Goal: Task Accomplishment & Management: Manage account settings

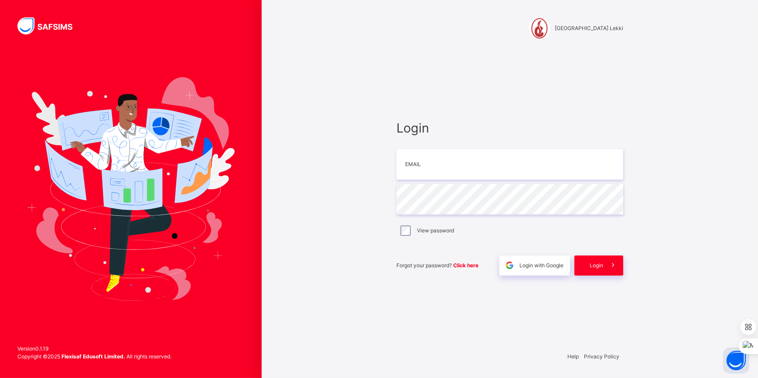
type input "**********"
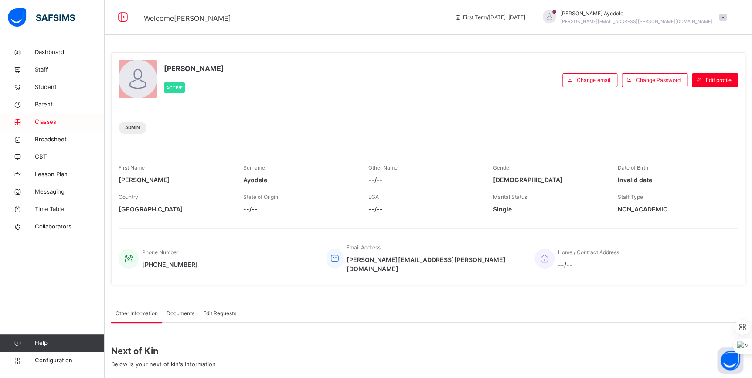
click at [54, 124] on span "Classes" at bounding box center [70, 122] width 70 height 9
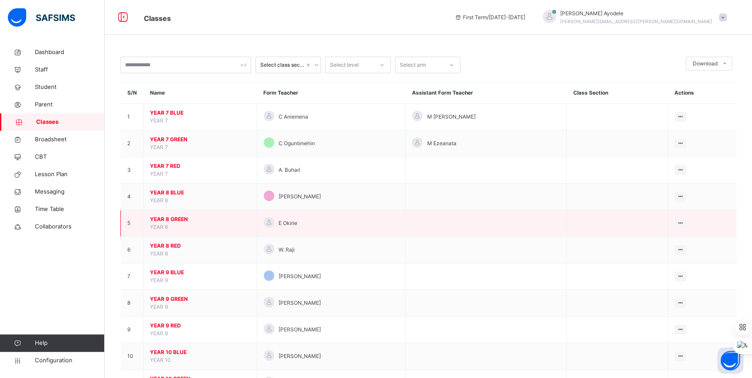
click at [183, 221] on span "YEAR 8 GREEN" at bounding box center [200, 219] width 100 height 8
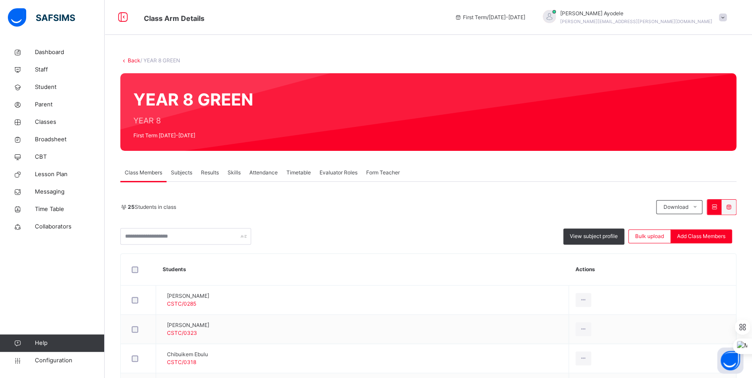
click at [132, 58] on link "Back" at bounding box center [134, 60] width 13 height 7
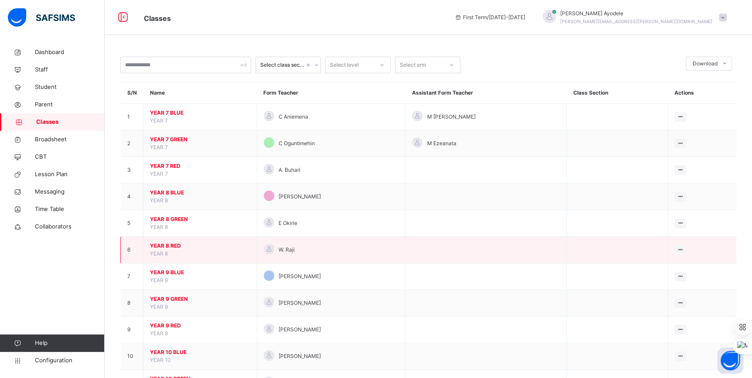
click at [171, 244] on span "YEAR 8 RED" at bounding box center [200, 246] width 100 height 8
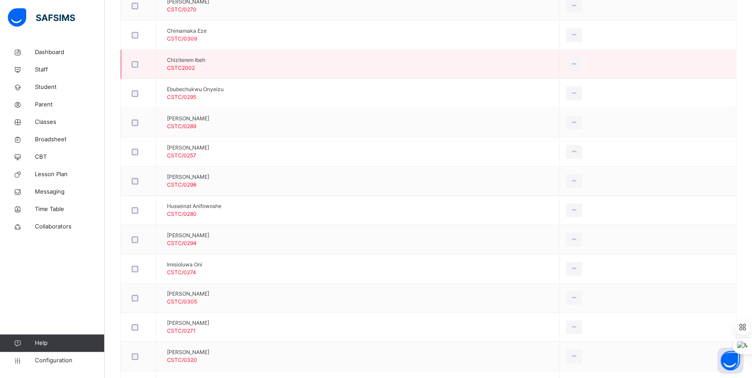
scroll to position [436, 0]
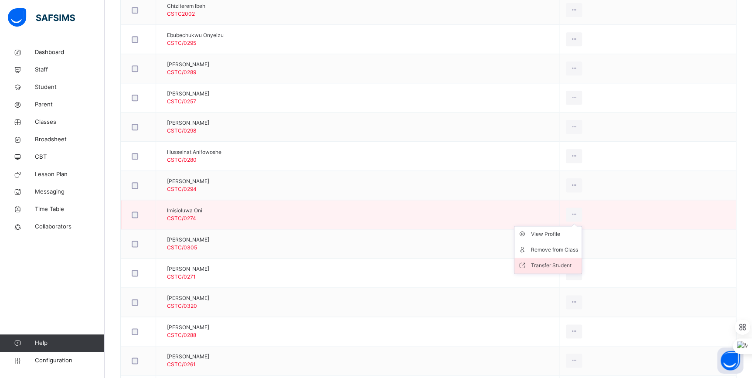
click at [578, 262] on div "Transfer Student" at bounding box center [554, 265] width 47 height 9
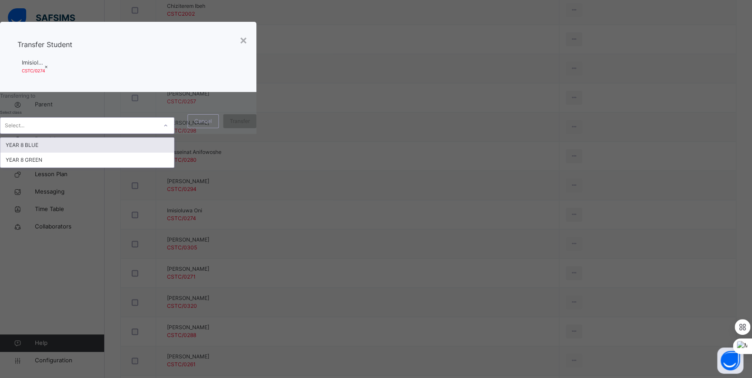
click at [157, 133] on div "Select..." at bounding box center [78, 126] width 157 height 14
click at [174, 167] on div "YEAR 8 GREEN" at bounding box center [87, 160] width 174 height 15
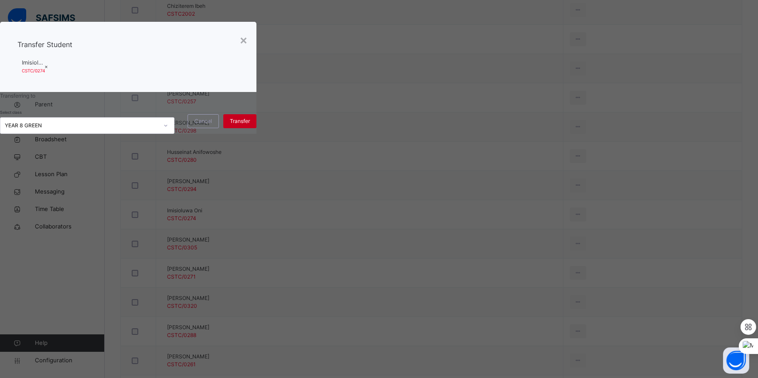
click at [250, 125] on span "Transfer" at bounding box center [240, 121] width 20 height 8
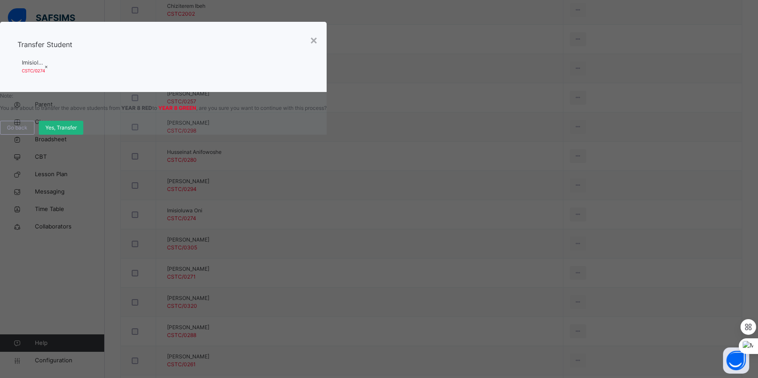
click at [77, 132] on span "Yes, Transfer" at bounding box center [60, 128] width 31 height 8
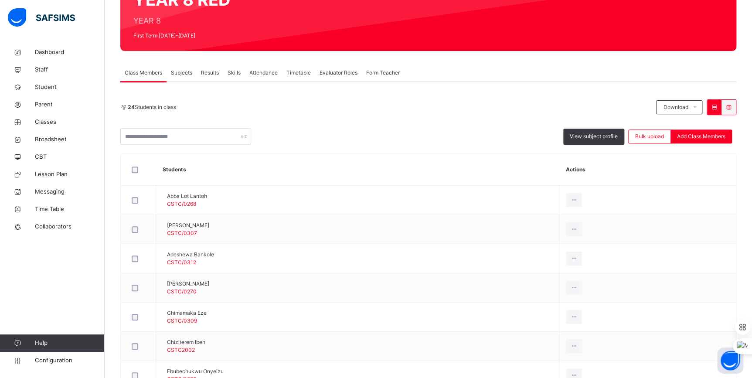
scroll to position [20, 0]
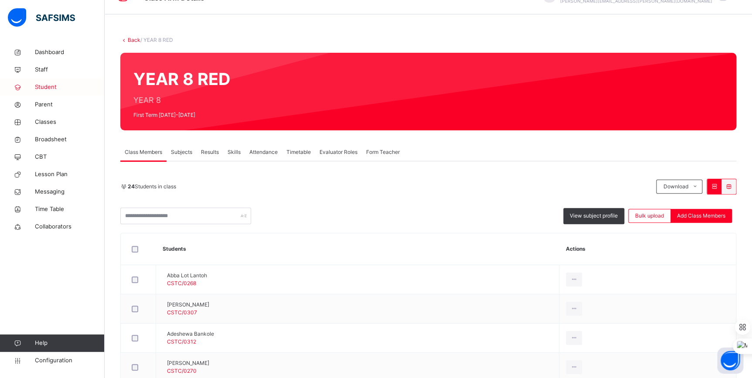
click at [57, 85] on span "Student" at bounding box center [70, 87] width 70 height 9
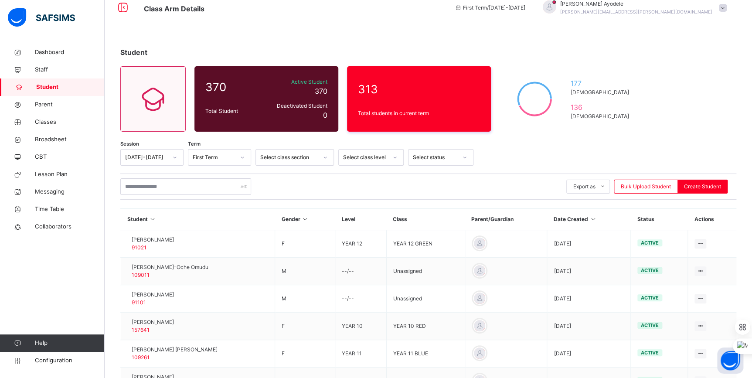
scroll to position [20, 0]
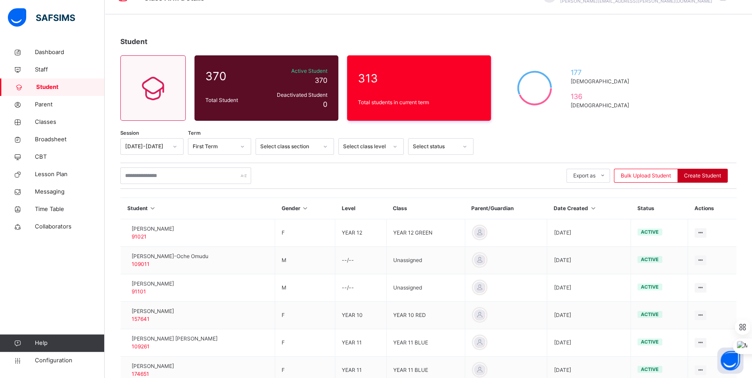
click at [695, 177] on span "Create Student" at bounding box center [702, 176] width 37 height 8
select select "**"
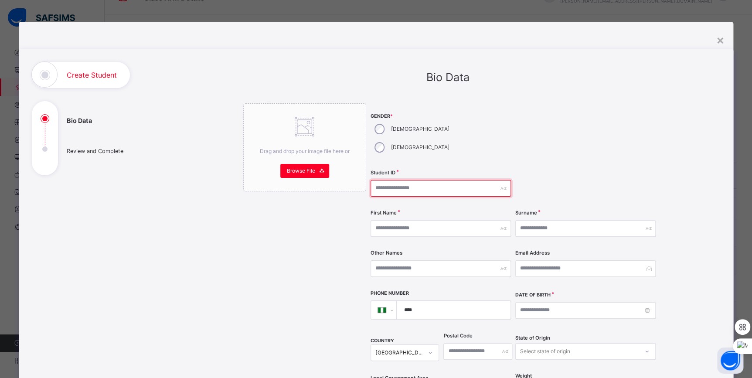
click at [412, 180] on input "text" at bounding box center [441, 188] width 140 height 17
type input "********"
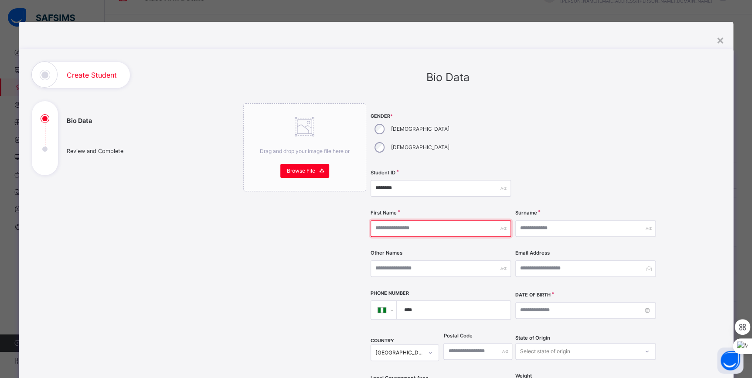
click at [448, 220] on input "text" at bounding box center [441, 228] width 140 height 17
type input "*"
type input "****"
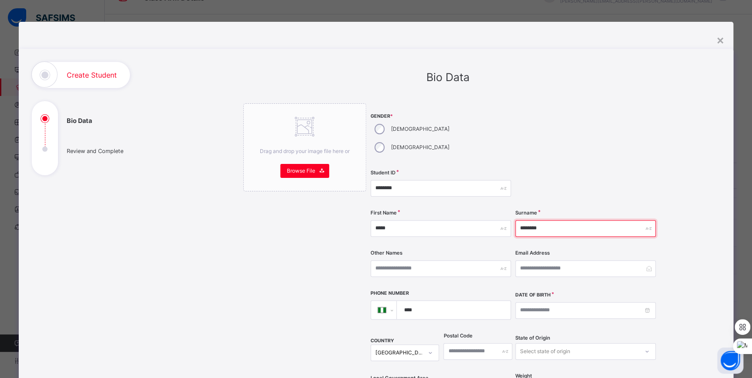
type input "********"
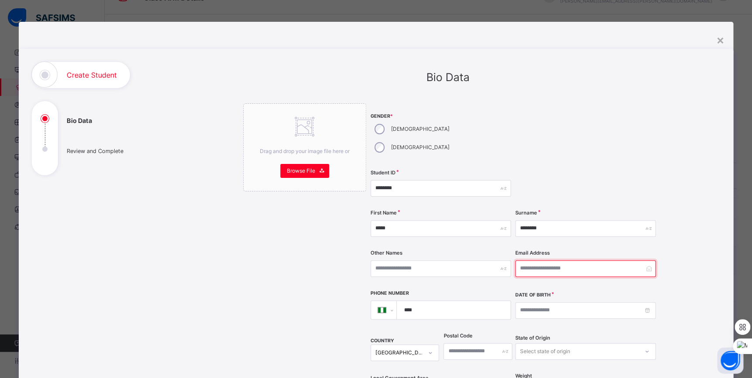
click at [522, 260] on input "email" at bounding box center [586, 268] width 140 height 17
type input "**********"
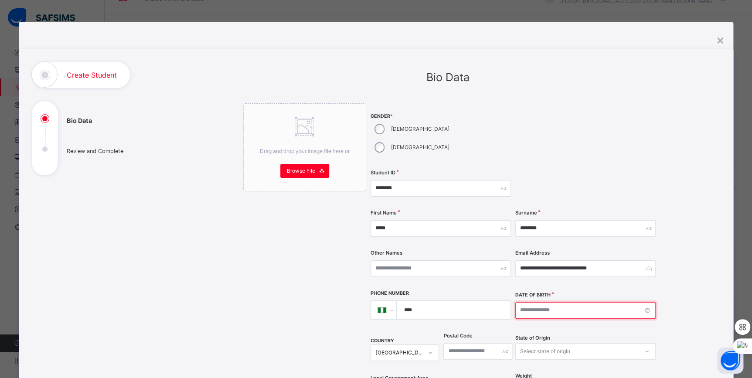
click at [645, 302] on input at bounding box center [586, 310] width 140 height 17
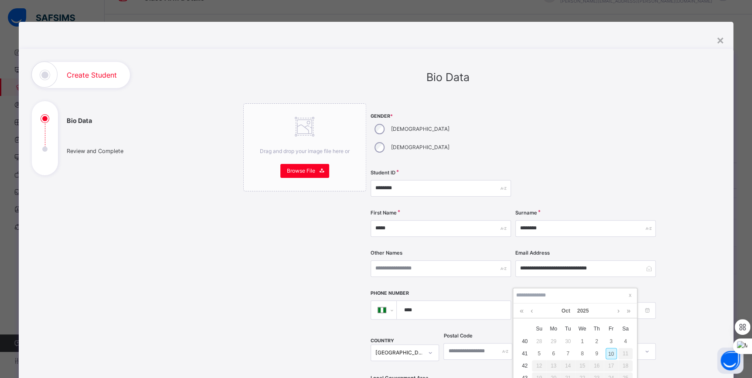
click at [612, 356] on div "10" at bounding box center [611, 353] width 11 height 11
type input "**********"
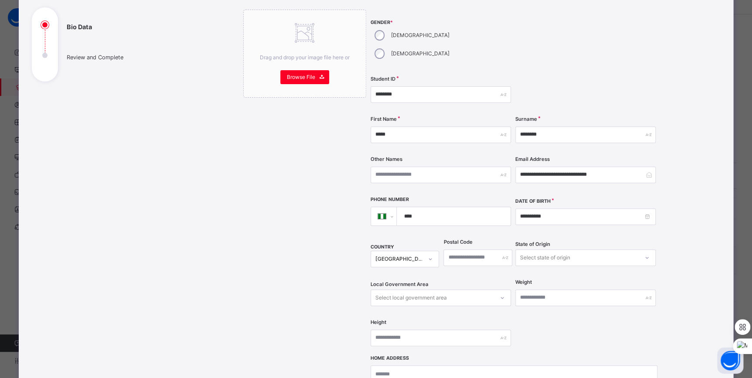
scroll to position [119, 0]
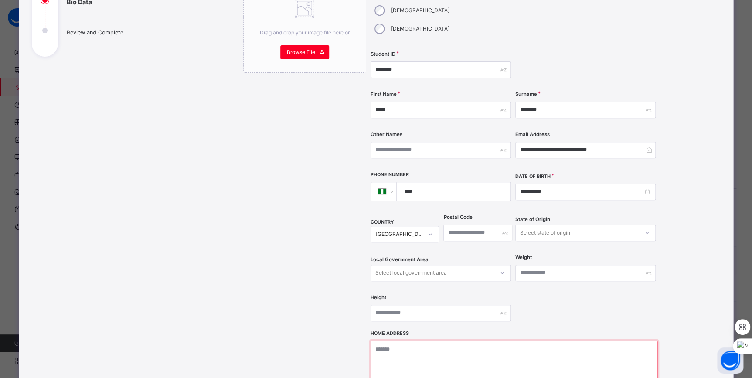
click at [469, 341] on textarea at bounding box center [514, 384] width 287 height 87
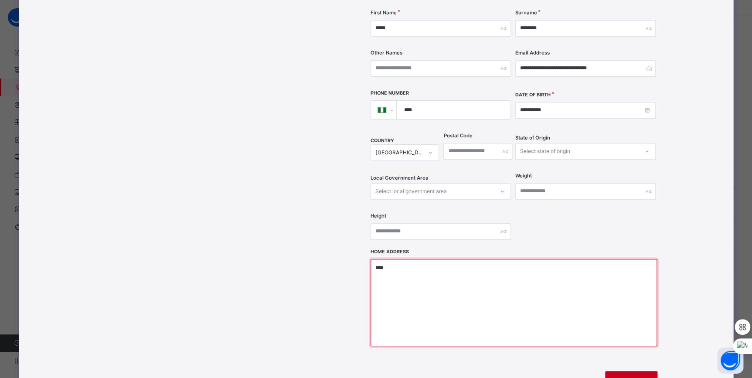
scroll to position [290, 0]
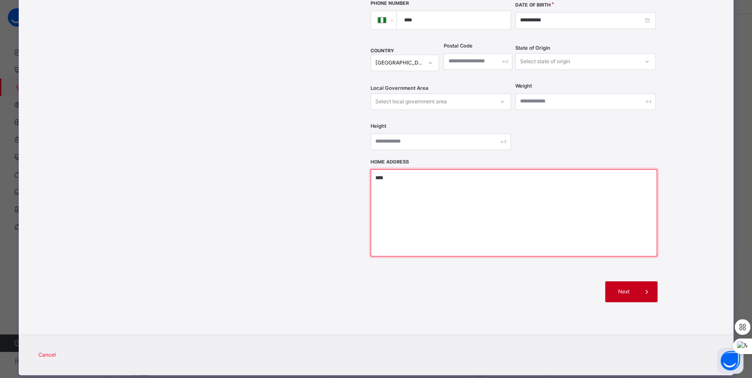
type textarea "****"
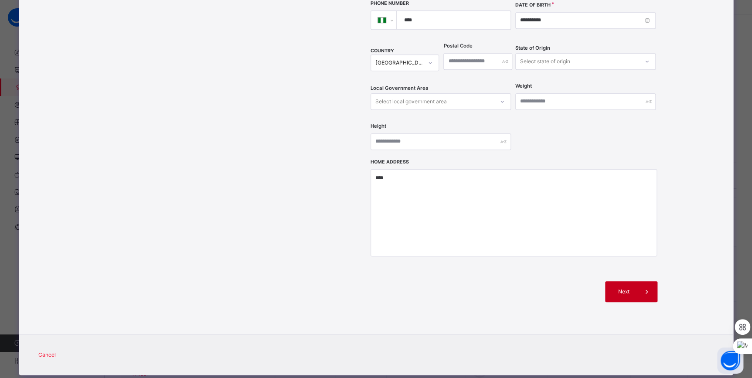
click at [642, 287] on icon at bounding box center [647, 292] width 10 height 10
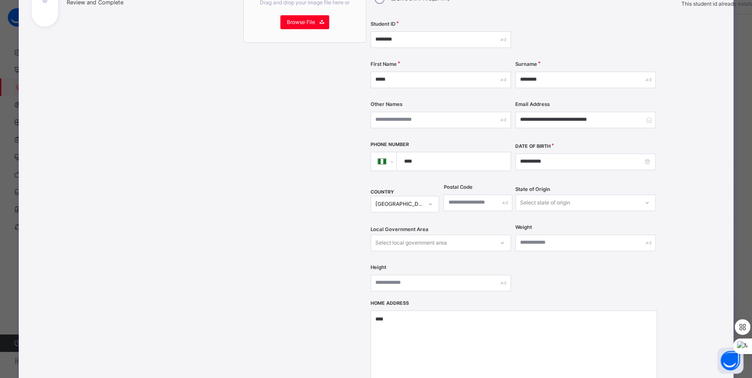
scroll to position [131, 0]
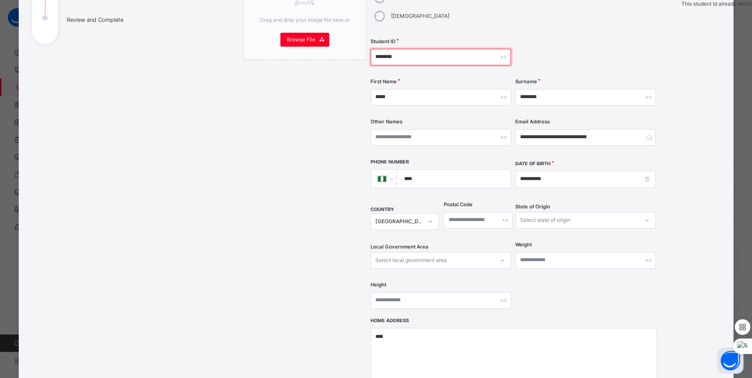
click at [408, 49] on input "********" at bounding box center [441, 57] width 140 height 17
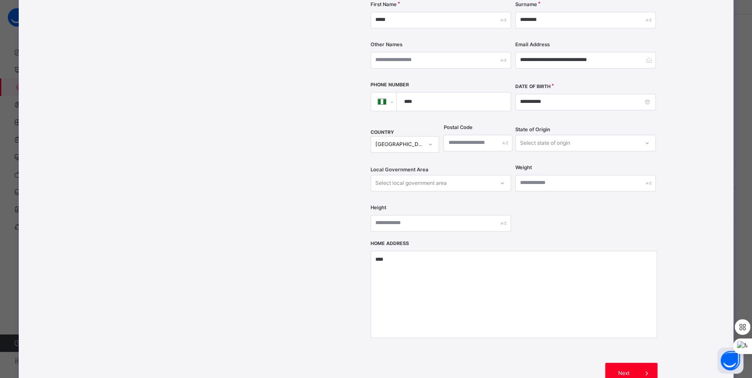
scroll to position [290, 0]
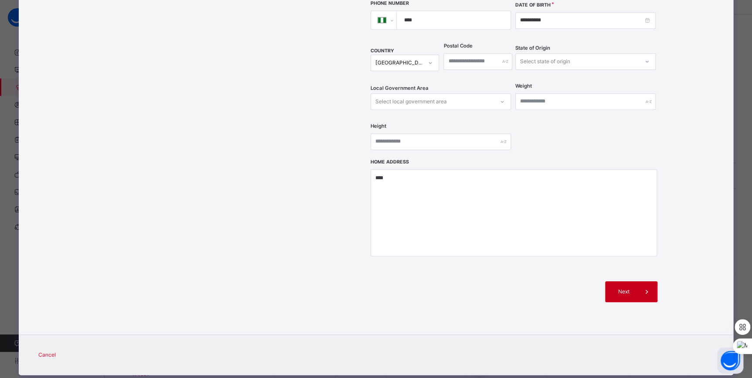
click at [619, 281] on div "Next" at bounding box center [631, 291] width 52 height 21
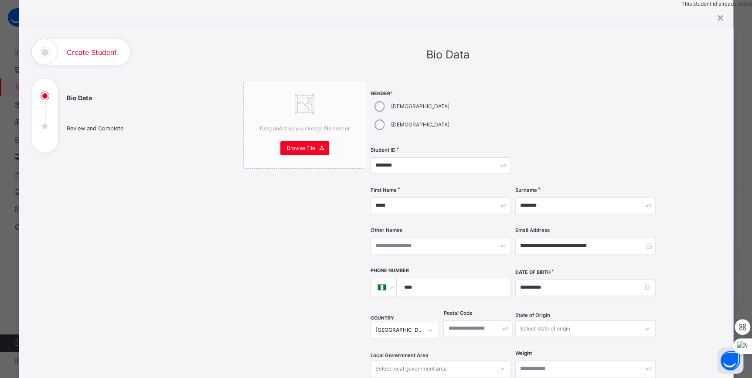
scroll to position [0, 0]
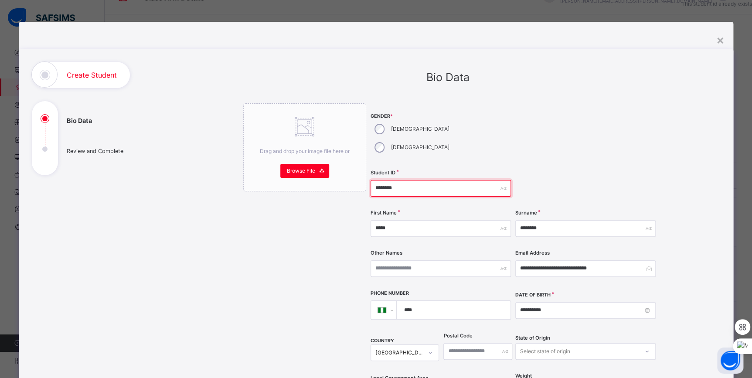
click at [406, 180] on input "********" at bounding box center [441, 188] width 140 height 17
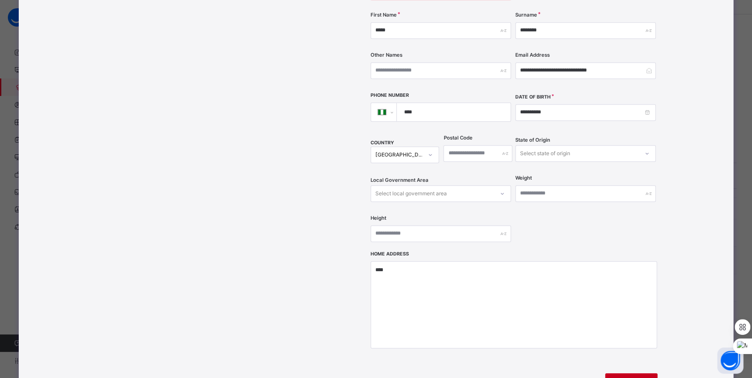
type input "********"
click at [637, 373] on span at bounding box center [647, 383] width 21 height 21
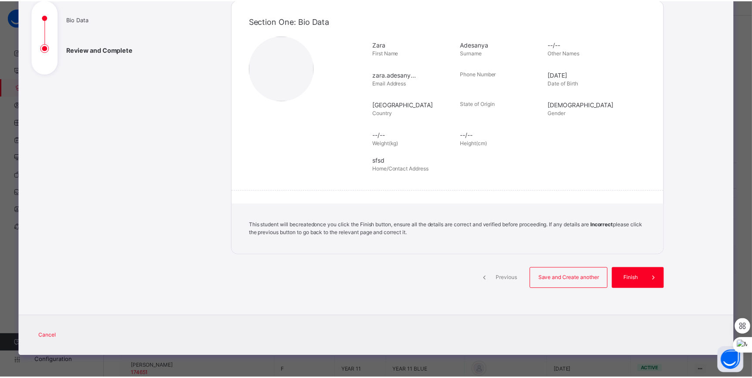
scroll to position [101, 0]
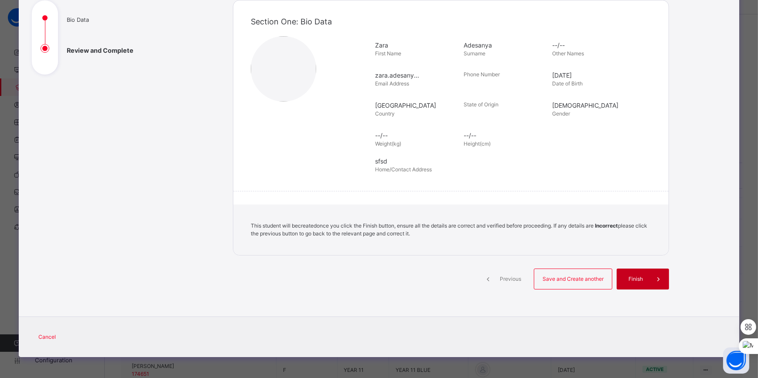
click at [648, 272] on span at bounding box center [658, 279] width 21 height 21
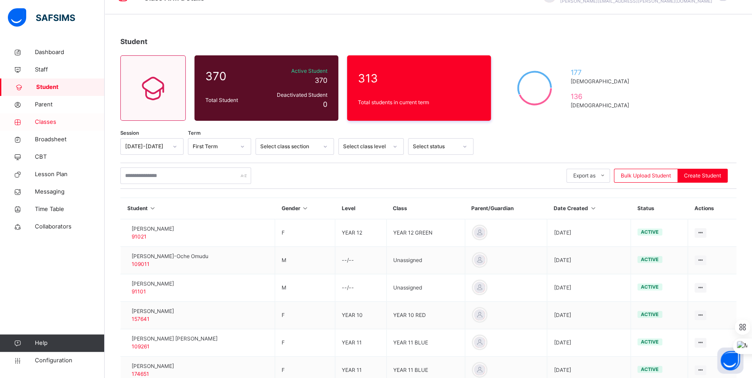
click at [58, 120] on span "Classes" at bounding box center [70, 122] width 70 height 9
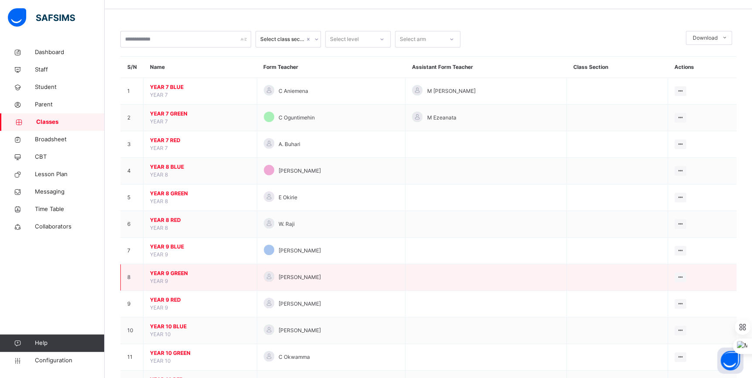
scroll to position [39, 0]
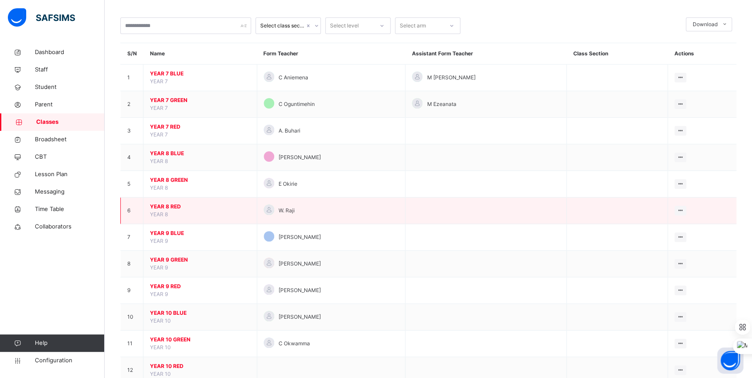
click at [171, 207] on span "YEAR 8 RED" at bounding box center [200, 207] width 100 height 8
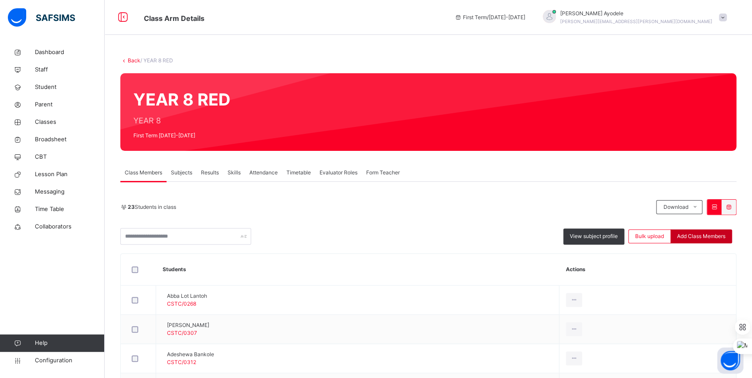
click at [694, 241] on div "Add Class Members" at bounding box center [701, 236] width 61 height 14
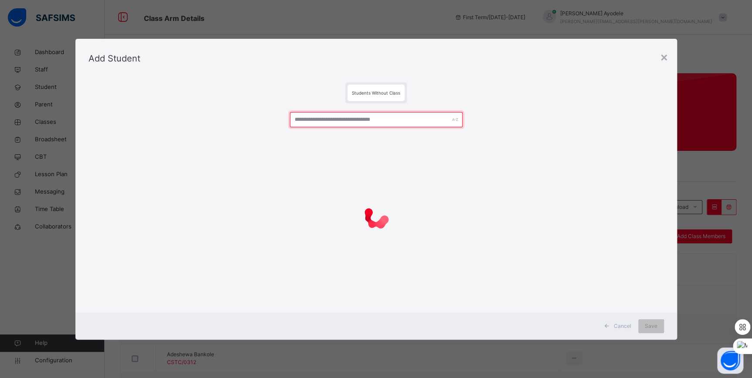
click at [343, 121] on input "text" at bounding box center [376, 119] width 173 height 15
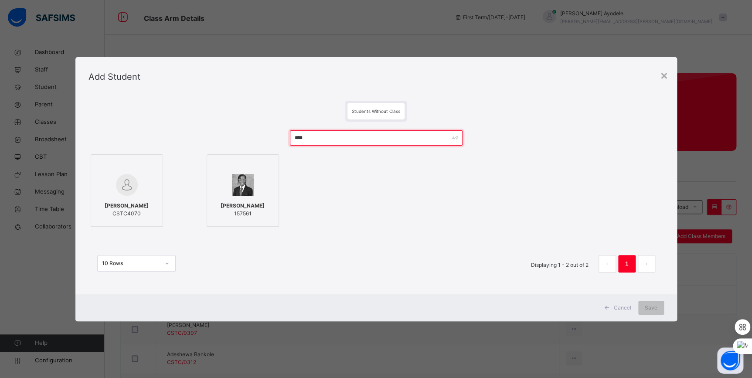
type input "****"
click at [127, 199] on div "[PERSON_NAME] CSTC4070" at bounding box center [127, 210] width 63 height 24
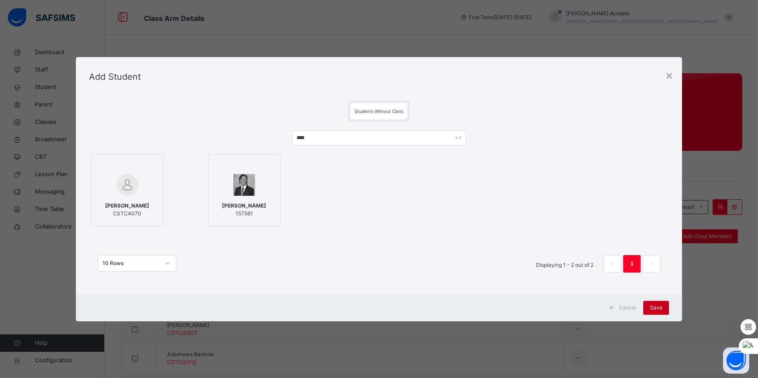
click at [656, 305] on span "Save" at bounding box center [656, 308] width 13 height 8
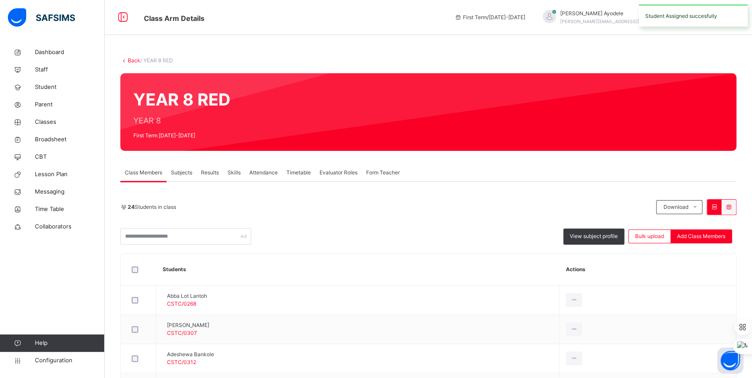
click at [134, 61] on link "Back" at bounding box center [134, 60] width 13 height 7
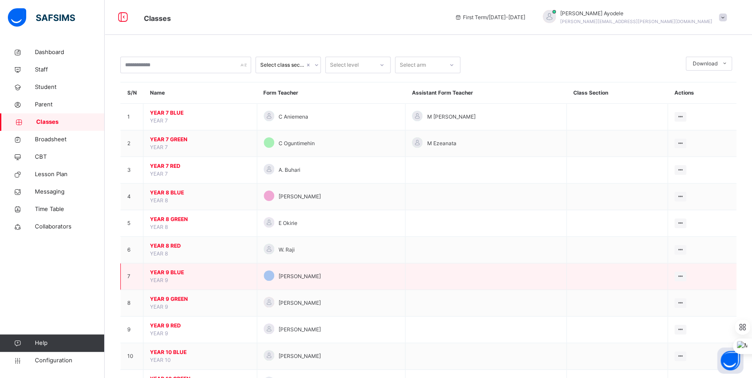
click at [172, 269] on span "YEAR 9 BLUE" at bounding box center [200, 273] width 100 height 8
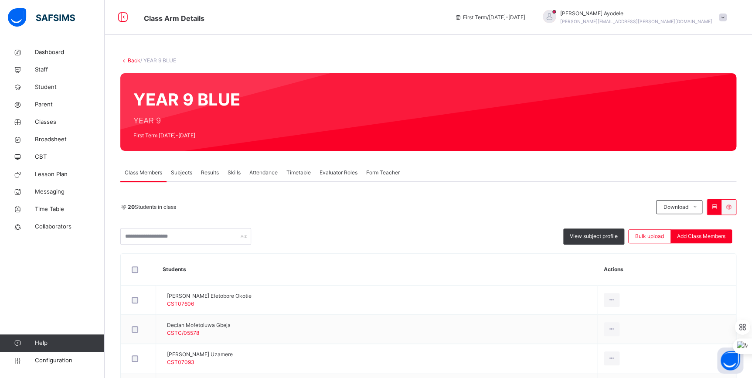
click at [134, 60] on link "Back" at bounding box center [134, 60] width 13 height 7
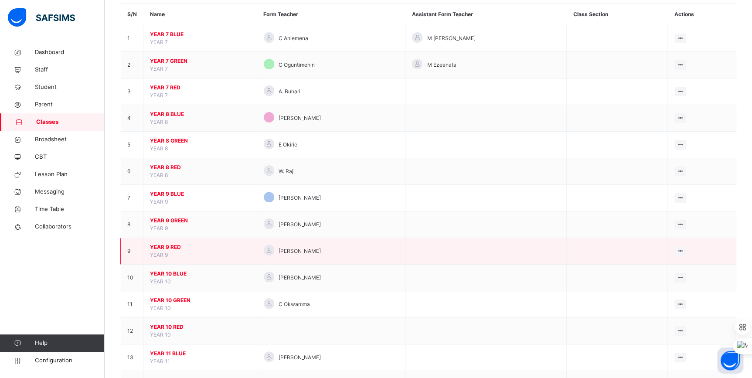
scroll to position [79, 0]
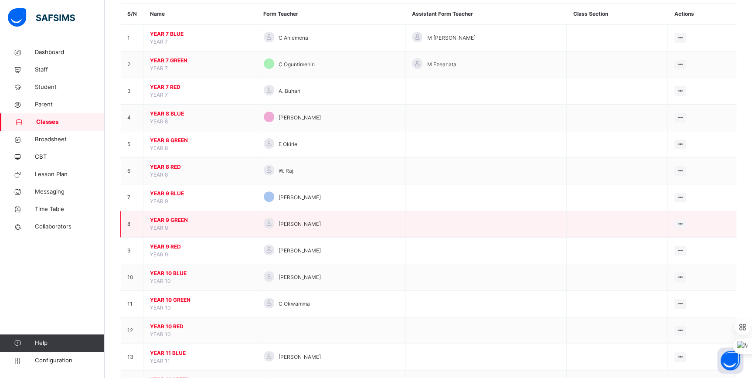
click at [173, 219] on span "YEAR 9 GREEN" at bounding box center [200, 220] width 100 height 8
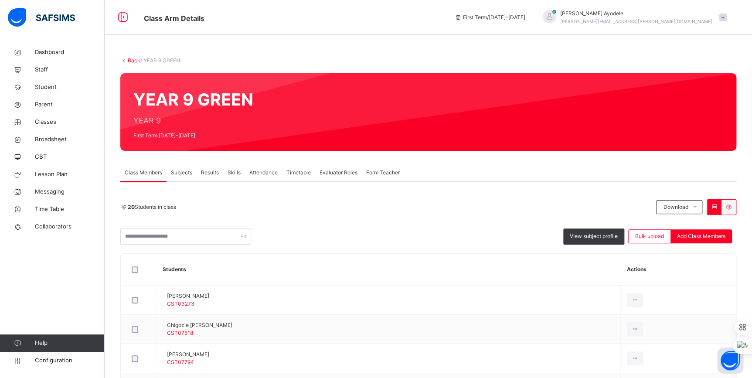
click at [128, 61] on link "Back" at bounding box center [134, 60] width 13 height 7
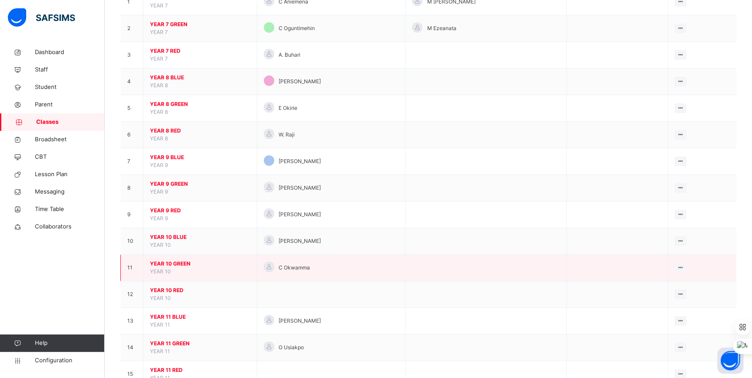
scroll to position [119, 0]
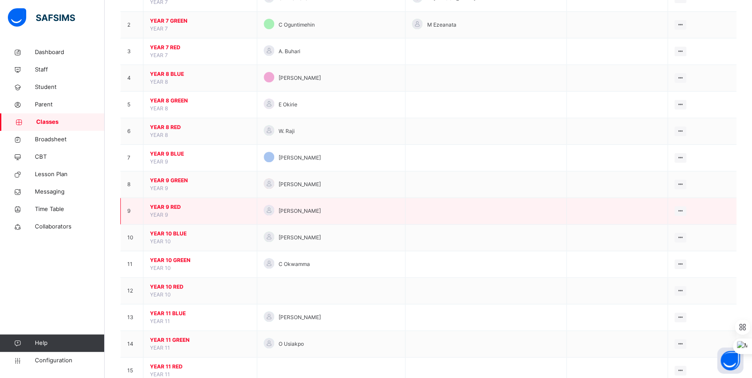
click at [167, 208] on span "YEAR 9 RED" at bounding box center [200, 207] width 100 height 8
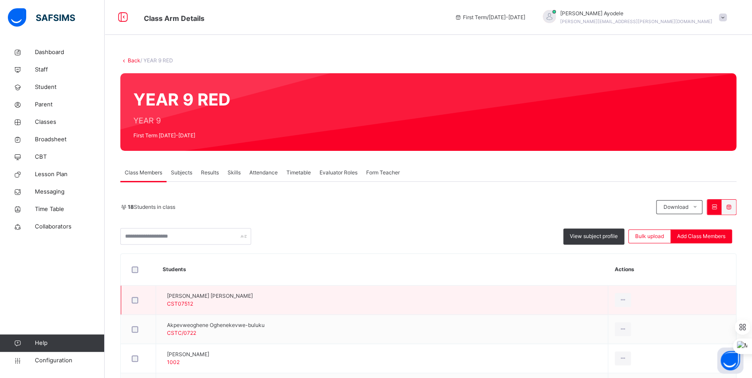
scroll to position [39, 0]
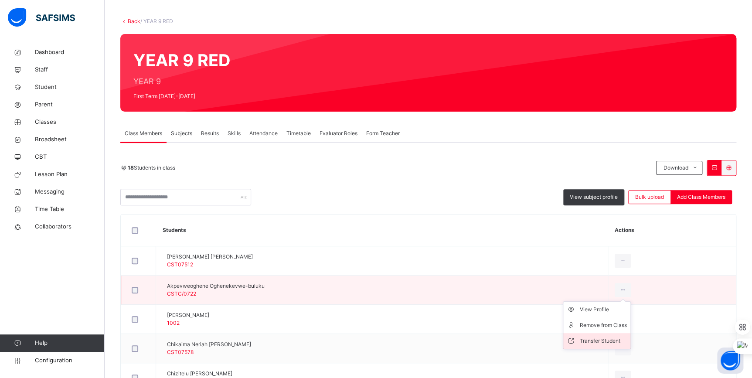
click at [627, 337] on div "Transfer Student" at bounding box center [603, 341] width 47 height 9
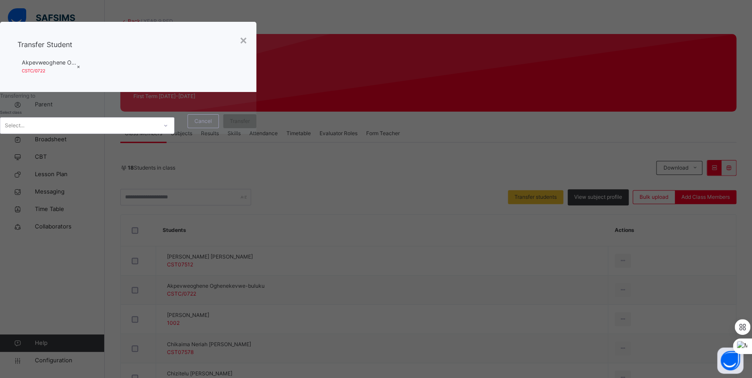
click at [157, 133] on div "Select..." at bounding box center [78, 126] width 157 height 14
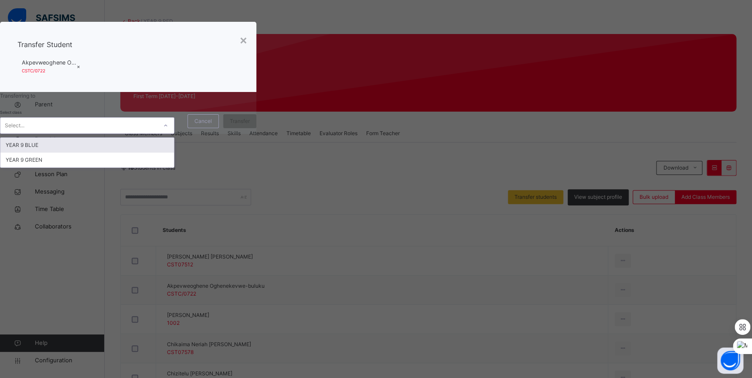
click at [174, 153] on div "YEAR 9 BLUE" at bounding box center [87, 145] width 174 height 15
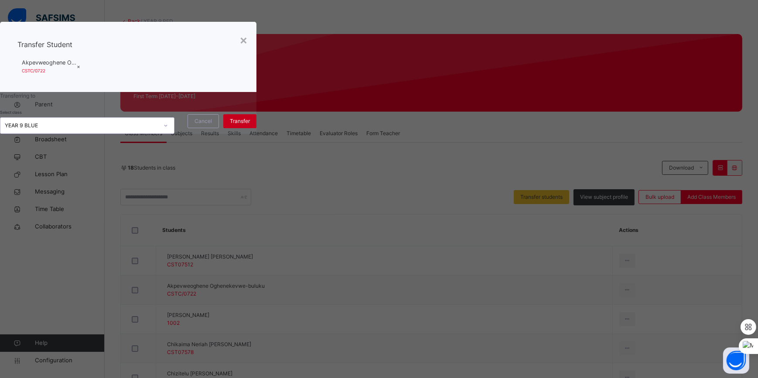
click at [250, 125] on span "Transfer" at bounding box center [240, 121] width 20 height 8
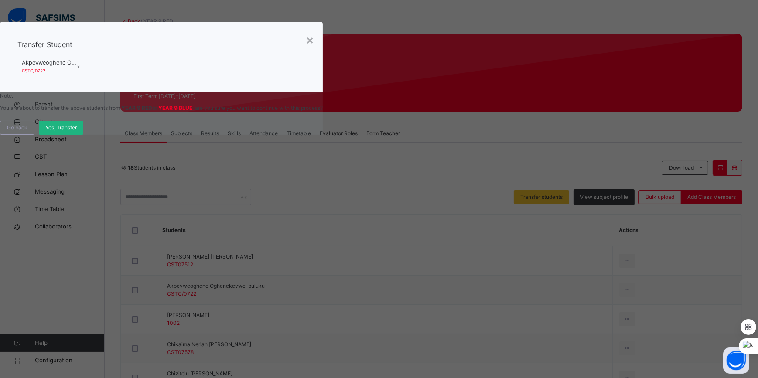
click at [83, 135] on div "Yes, Transfer" at bounding box center [61, 128] width 44 height 14
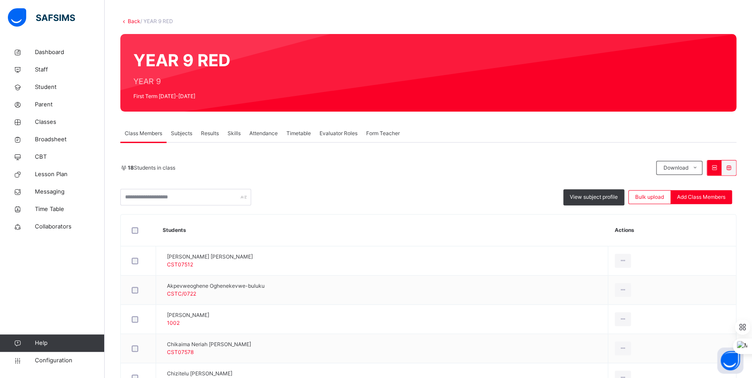
click at [133, 20] on link "Back" at bounding box center [134, 21] width 13 height 7
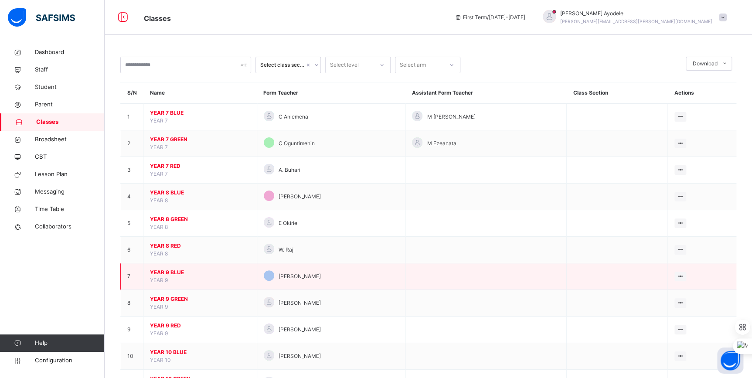
click at [170, 273] on span "YEAR 9 BLUE" at bounding box center [200, 273] width 100 height 8
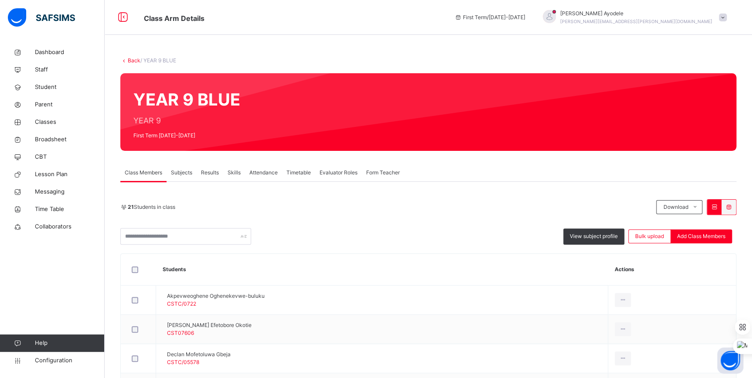
click at [133, 61] on link "Back" at bounding box center [134, 60] width 13 height 7
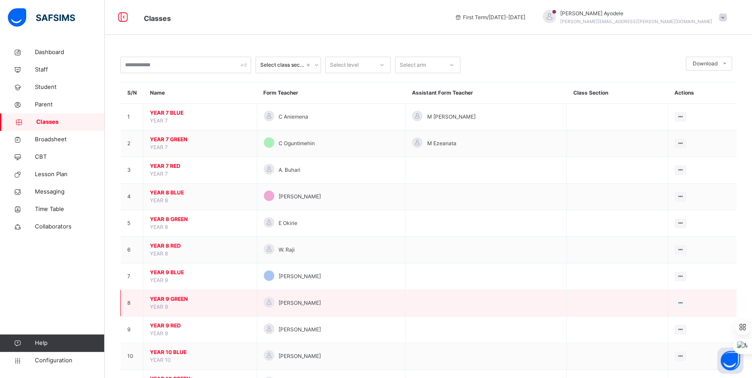
click at [178, 299] on span "YEAR 9 GREEN" at bounding box center [200, 299] width 100 height 8
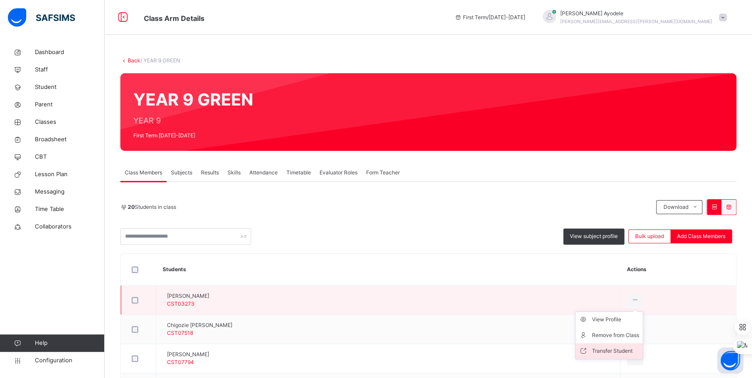
click at [617, 352] on div "Transfer Student" at bounding box center [615, 351] width 47 height 9
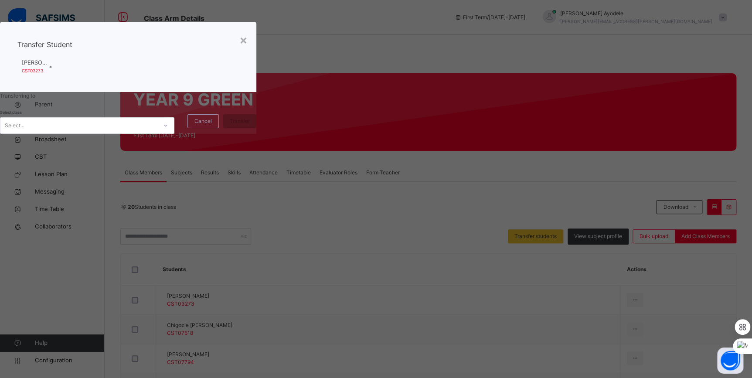
click at [157, 133] on div "Select..." at bounding box center [78, 126] width 157 height 14
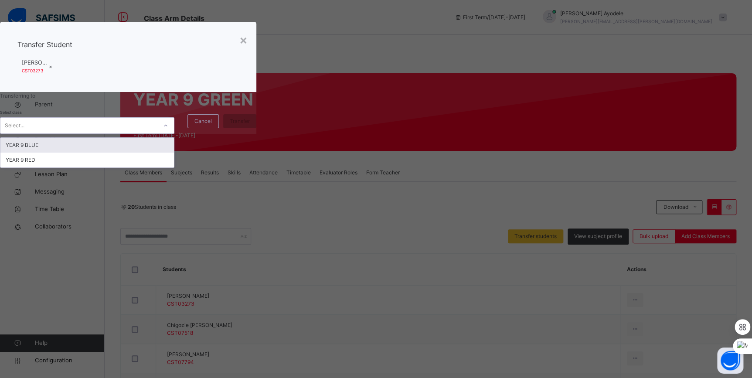
drag, startPoint x: 294, startPoint y: 262, endPoint x: 305, endPoint y: 264, distance: 11.9
click at [174, 153] on div "YEAR 9 BLUE" at bounding box center [87, 145] width 174 height 15
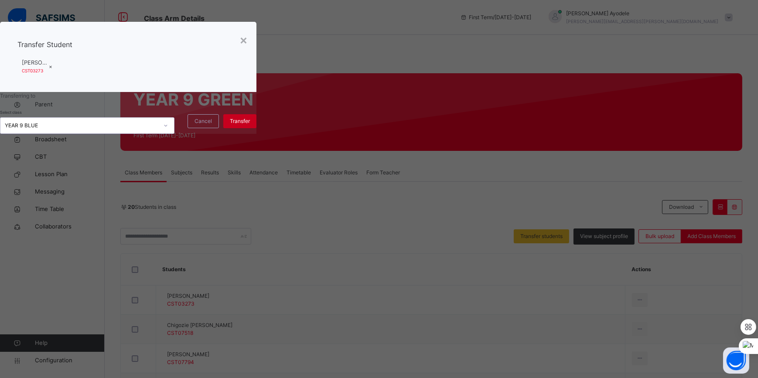
click at [256, 128] on div "Transfer" at bounding box center [239, 121] width 33 height 14
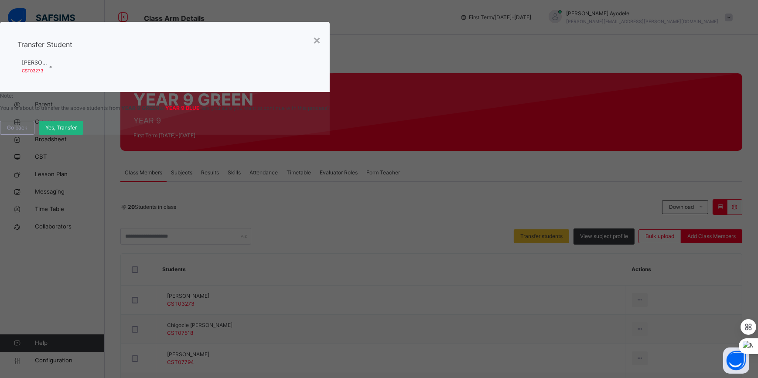
click at [77, 132] on span "Yes, Transfer" at bounding box center [60, 128] width 31 height 8
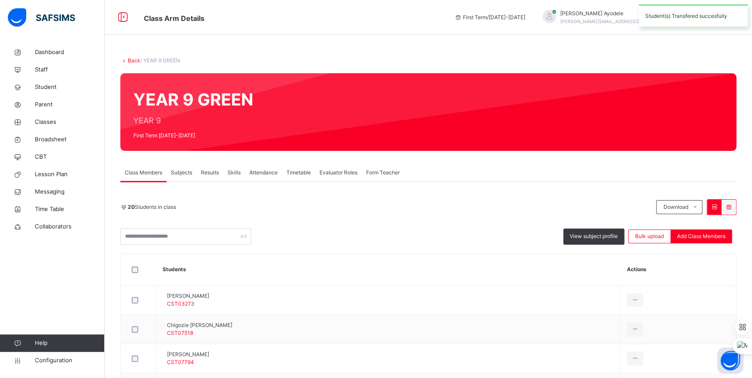
click at [133, 59] on link "Back" at bounding box center [134, 60] width 13 height 7
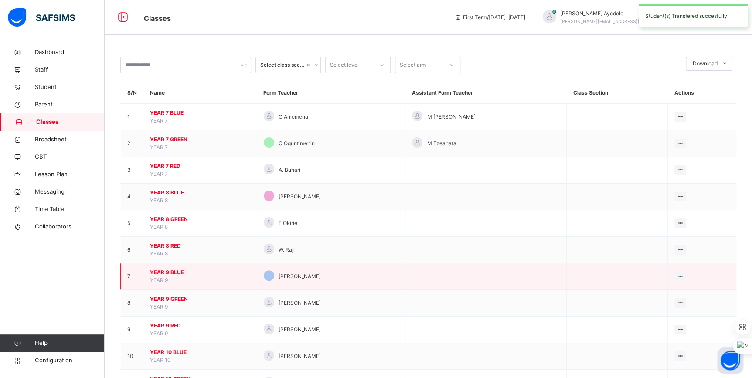
click at [175, 274] on span "YEAR 9 BLUE" at bounding box center [200, 273] width 100 height 8
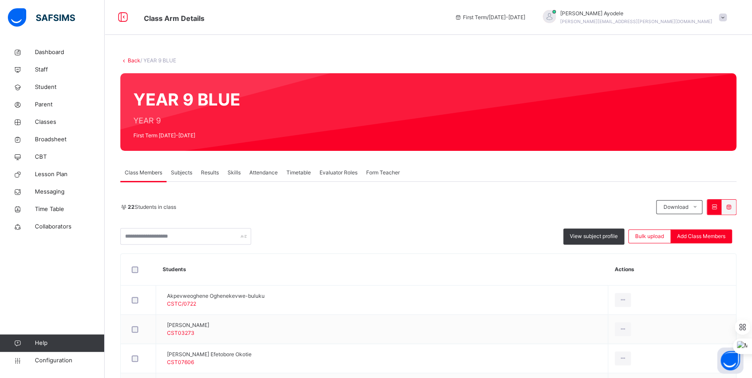
click at [131, 61] on link "Back" at bounding box center [134, 60] width 13 height 7
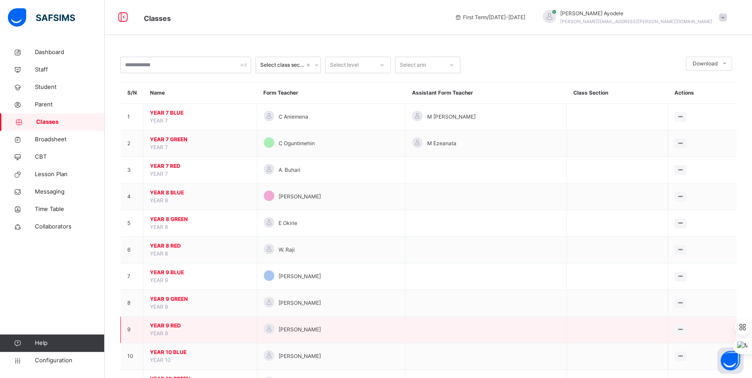
click at [169, 324] on span "YEAR 9 RED" at bounding box center [200, 326] width 100 height 8
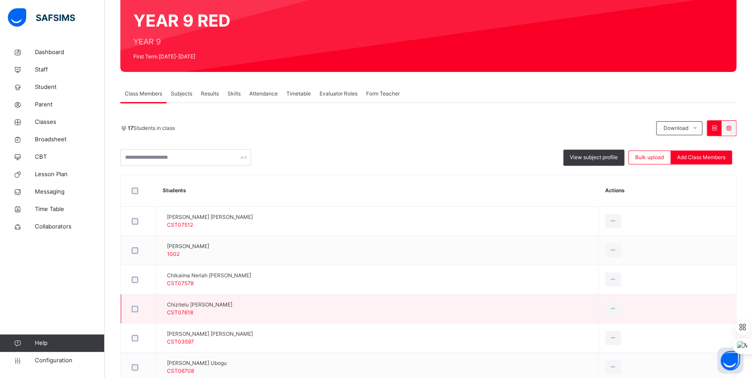
scroll to position [119, 0]
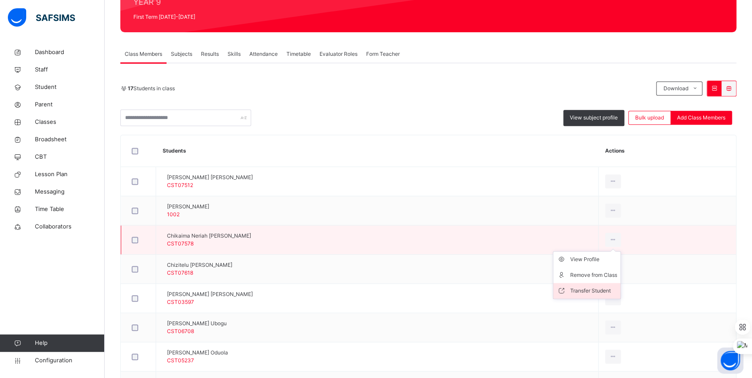
click at [616, 287] on div "Transfer Student" at bounding box center [593, 291] width 47 height 9
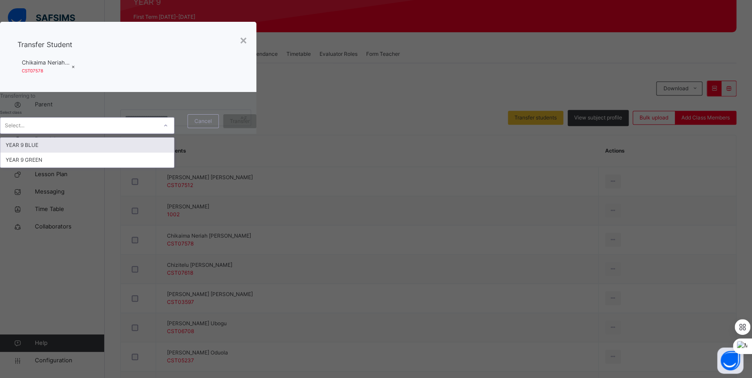
click at [157, 133] on div "Select..." at bounding box center [78, 126] width 157 height 14
click at [174, 153] on div "YEAR 9 BLUE" at bounding box center [87, 145] width 174 height 15
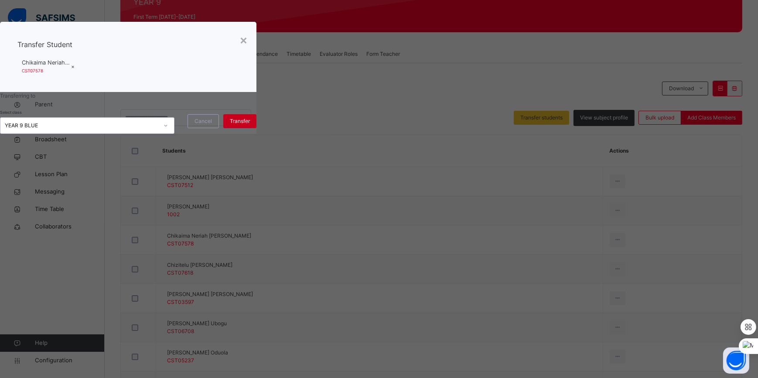
click at [256, 128] on div "Transfer" at bounding box center [239, 121] width 33 height 14
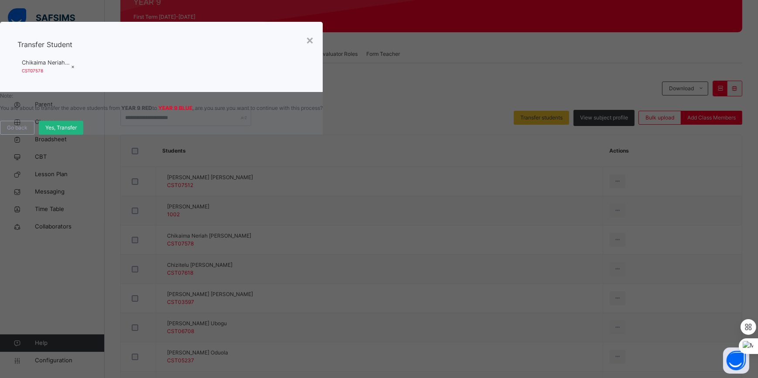
click at [77, 132] on span "Yes, Transfer" at bounding box center [60, 128] width 31 height 8
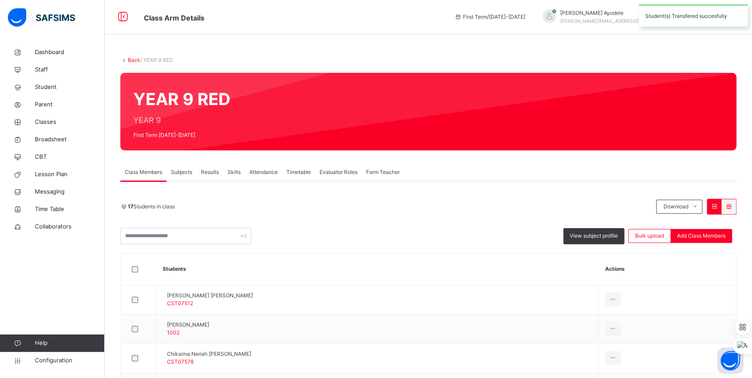
scroll to position [0, 0]
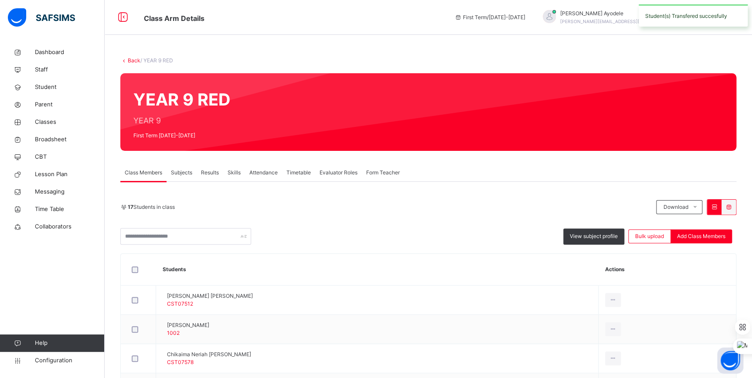
click at [132, 62] on link "Back" at bounding box center [134, 60] width 13 height 7
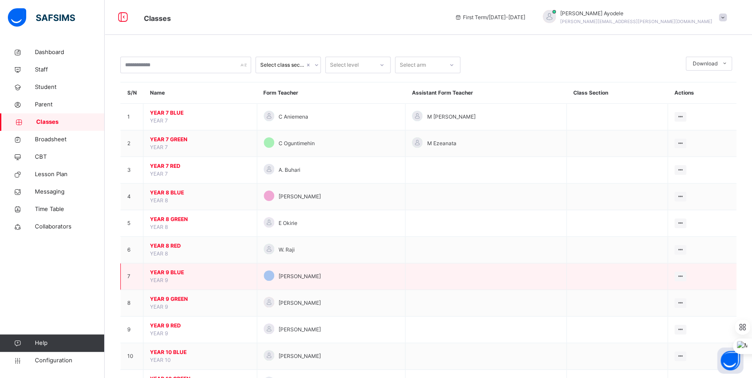
click at [178, 273] on span "YEAR 9 BLUE" at bounding box center [200, 273] width 100 height 8
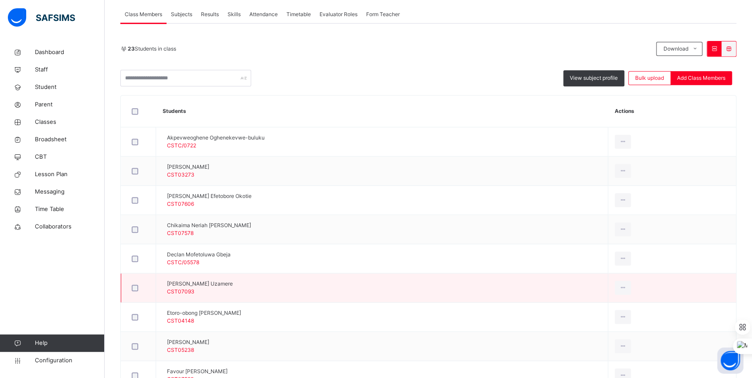
scroll to position [119, 0]
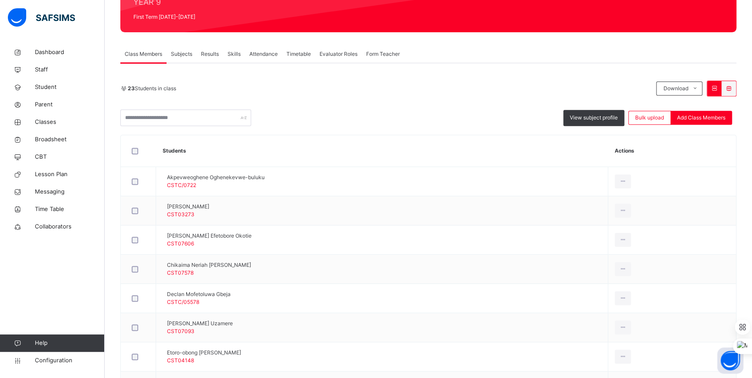
drag, startPoint x: 333, startPoint y: 10, endPoint x: 340, endPoint y: 11, distance: 7.5
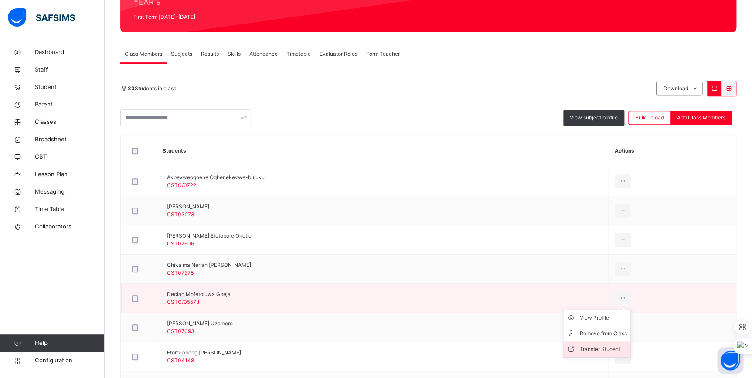
click at [626, 345] on div "Transfer Student" at bounding box center [603, 349] width 47 height 9
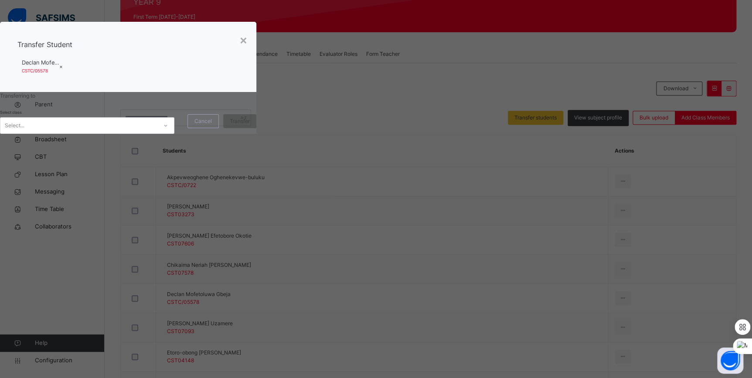
click at [157, 133] on div "Select..." at bounding box center [78, 126] width 157 height 14
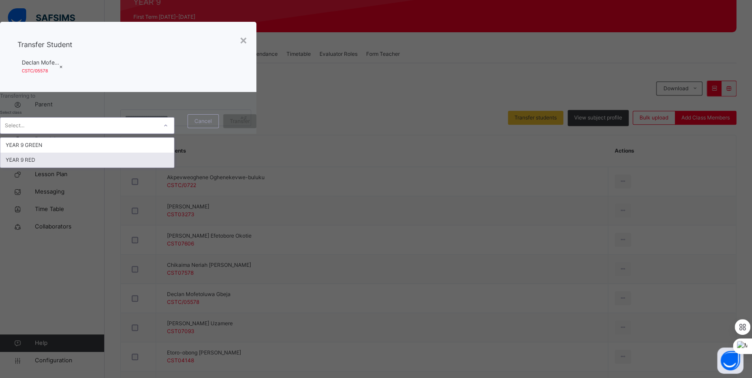
click at [174, 167] on div "YEAR 9 RED" at bounding box center [87, 160] width 174 height 15
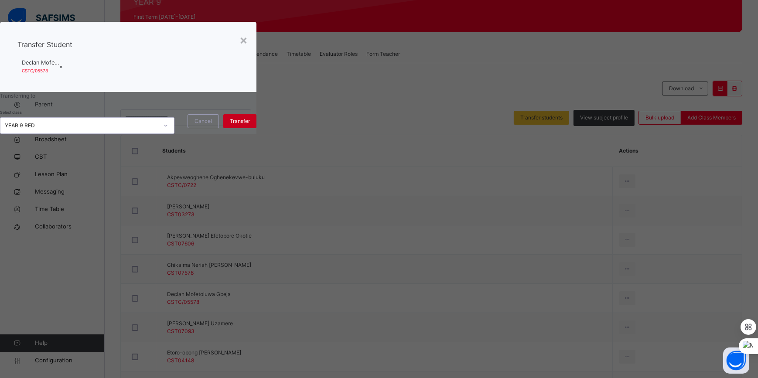
click at [256, 128] on div "Transfer" at bounding box center [239, 121] width 33 height 14
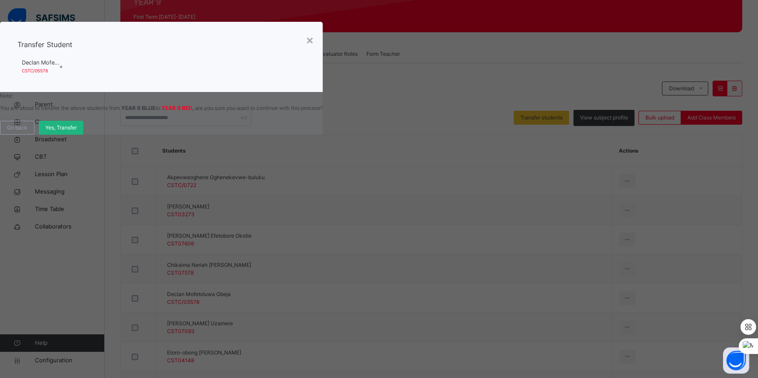
click at [77, 132] on span "Yes, Transfer" at bounding box center [60, 128] width 31 height 8
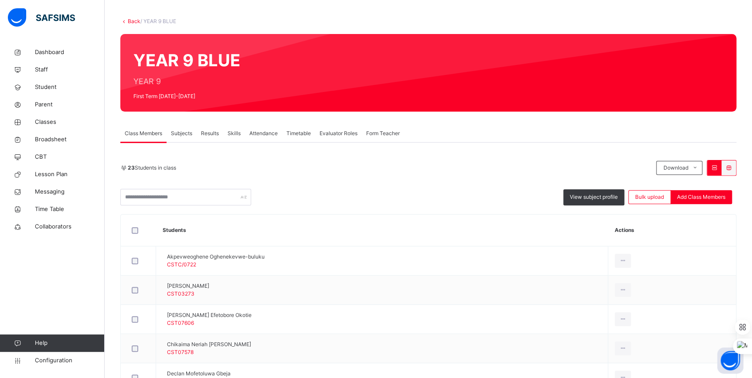
scroll to position [0, 0]
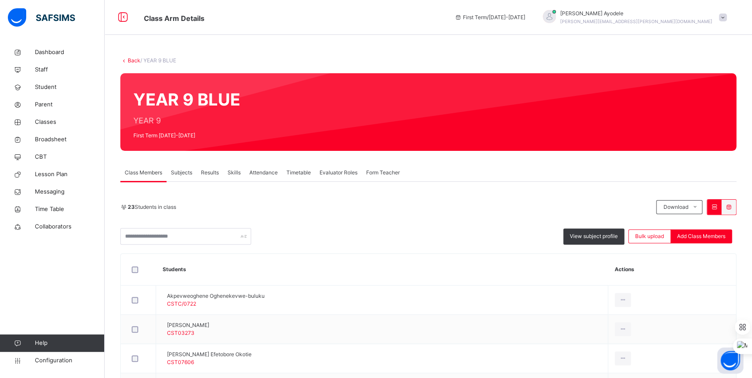
click at [133, 60] on link "Back" at bounding box center [134, 60] width 13 height 7
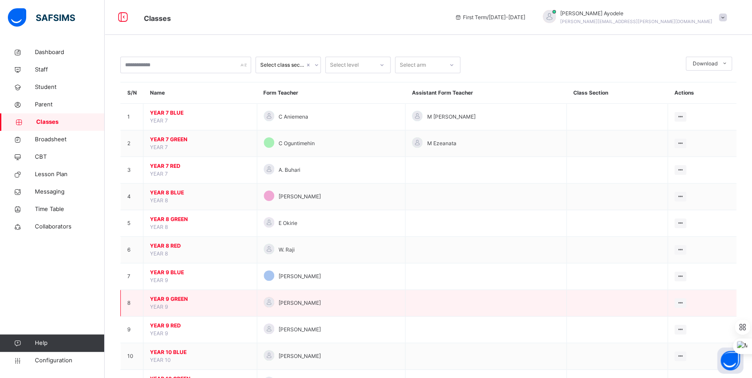
click at [172, 301] on span "YEAR 9 GREEN" at bounding box center [200, 299] width 100 height 8
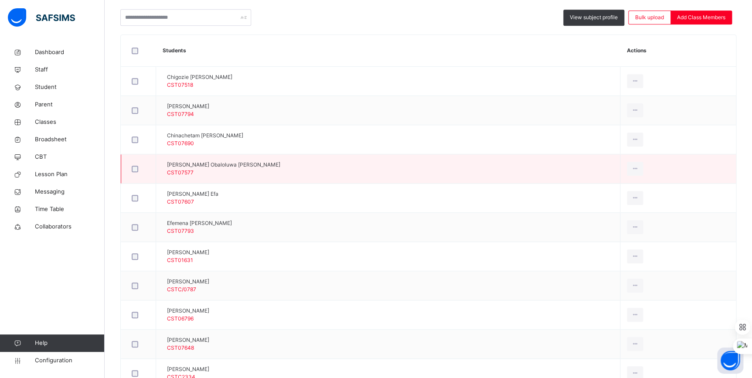
scroll to position [238, 0]
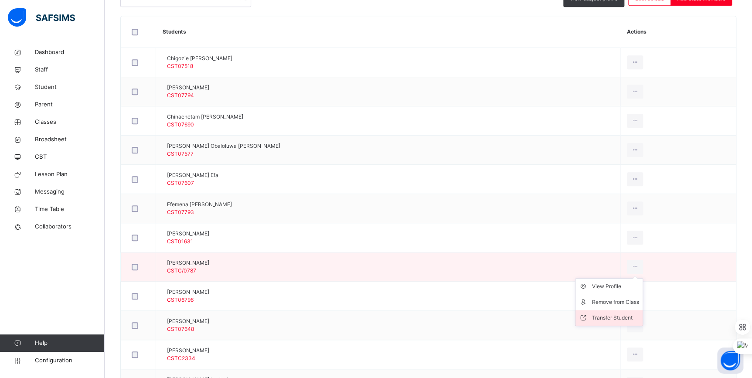
click at [614, 317] on div "Transfer Student" at bounding box center [615, 318] width 47 height 9
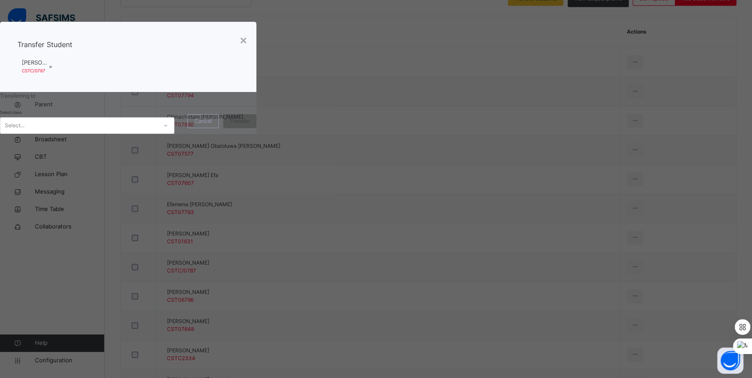
click at [157, 133] on div "Select..." at bounding box center [78, 126] width 157 height 14
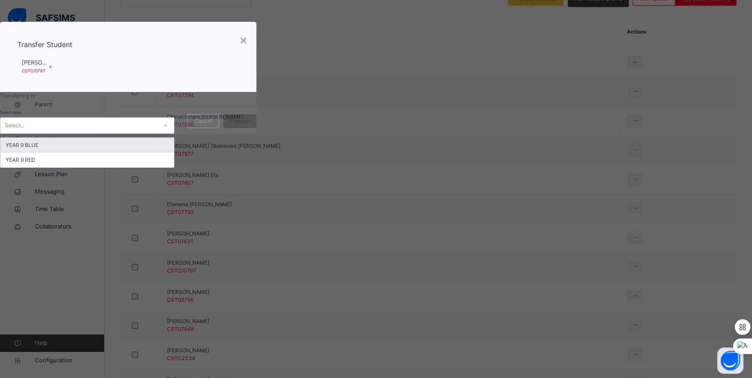
click at [174, 153] on div "YEAR 9 BLUE" at bounding box center [87, 145] width 174 height 15
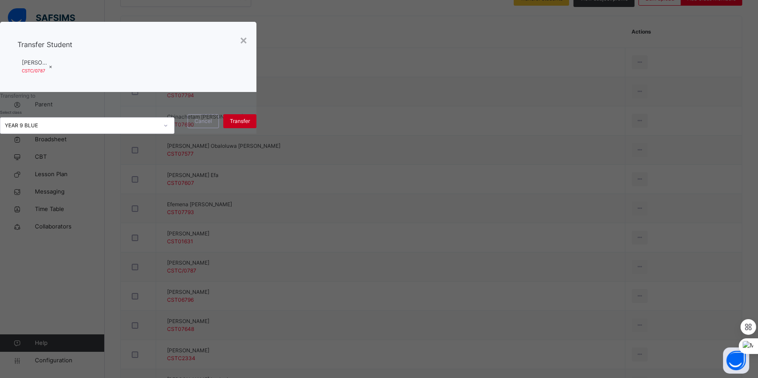
click at [256, 128] on div "Transfer" at bounding box center [239, 121] width 33 height 14
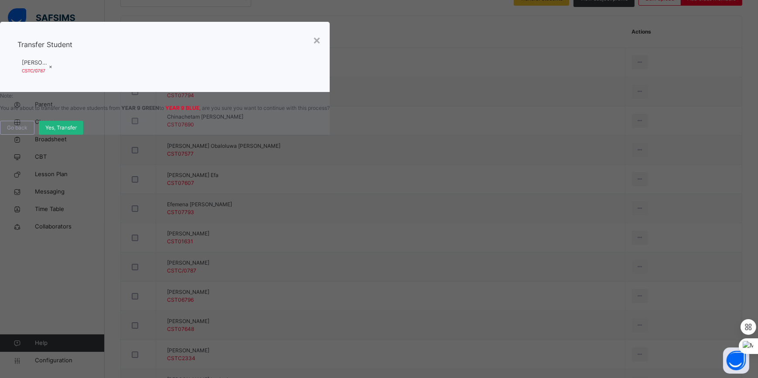
click at [77, 132] on span "Yes, Transfer" at bounding box center [60, 128] width 31 height 8
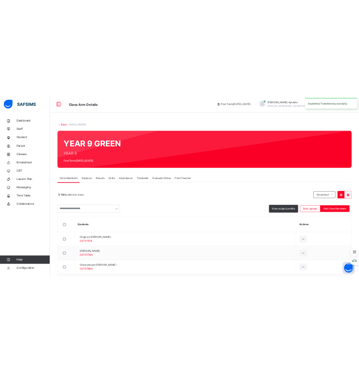
scroll to position [0, 0]
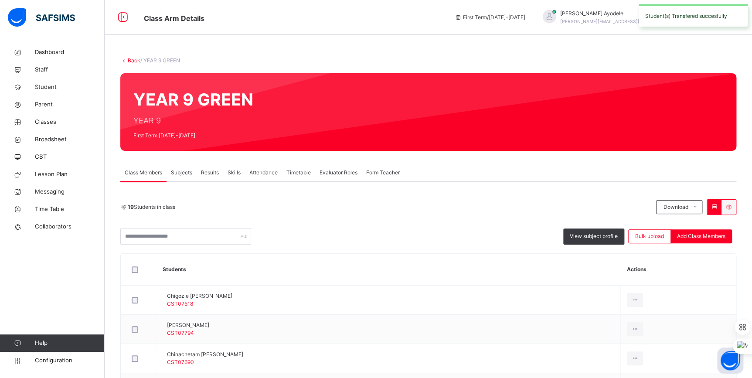
click at [135, 58] on link "Back" at bounding box center [134, 60] width 13 height 7
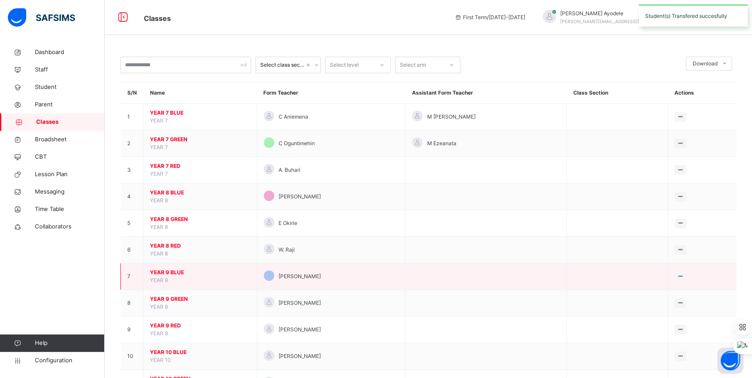
click at [172, 271] on span "YEAR 9 BLUE" at bounding box center [200, 273] width 100 height 8
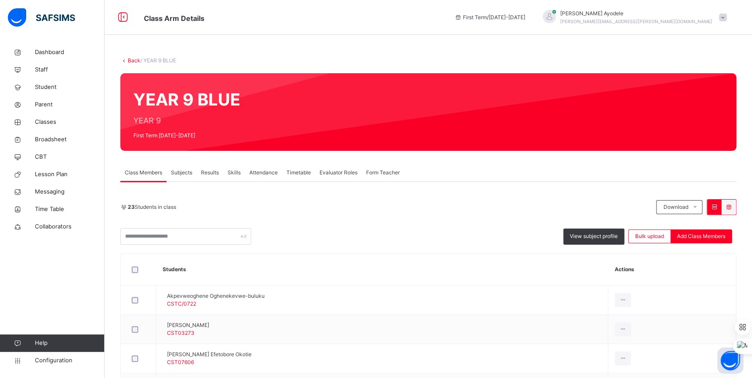
click at [135, 60] on link "Back" at bounding box center [134, 60] width 13 height 7
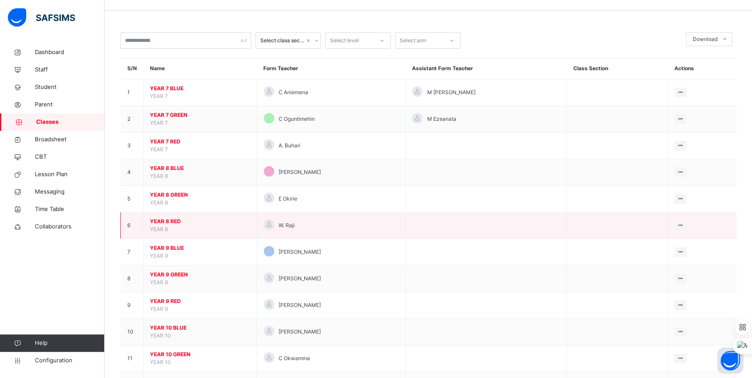
scroll to position [198, 0]
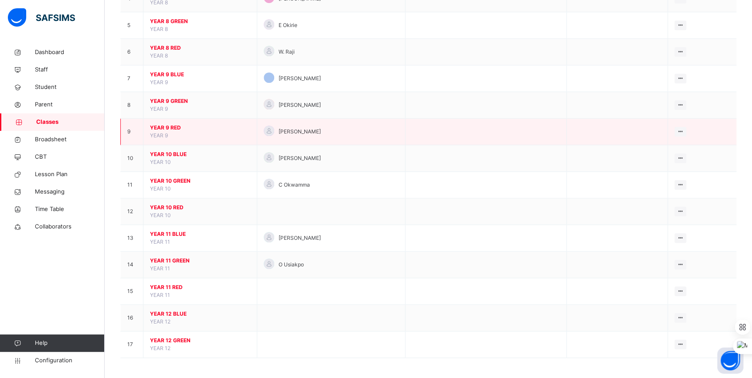
click at [174, 129] on span "YEAR 9 RED" at bounding box center [200, 128] width 100 height 8
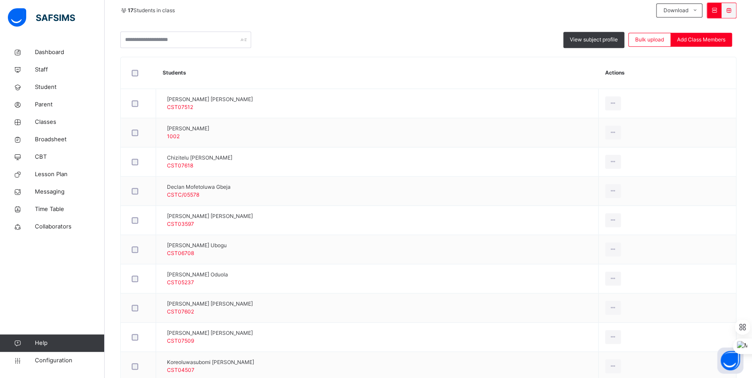
scroll to position [198, 0]
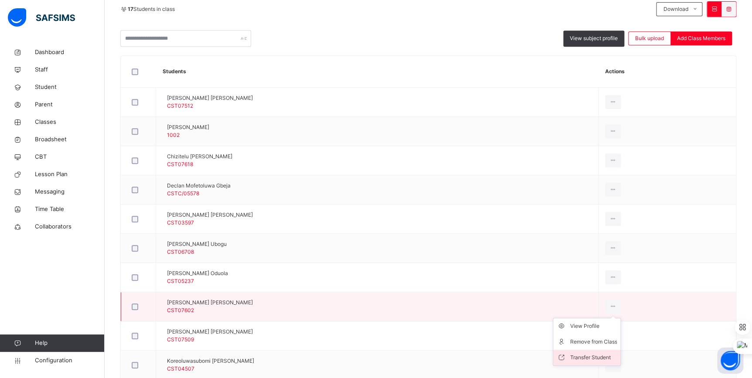
click at [617, 353] on div "Transfer Student" at bounding box center [593, 357] width 47 height 9
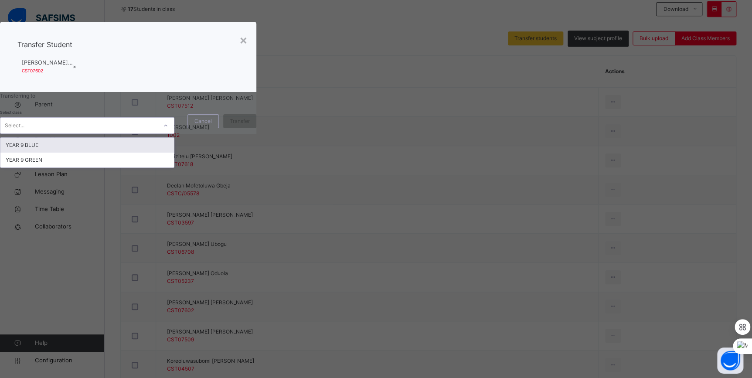
click at [157, 133] on div "Select..." at bounding box center [78, 126] width 157 height 14
click at [174, 153] on div "YEAR 9 BLUE" at bounding box center [87, 145] width 174 height 15
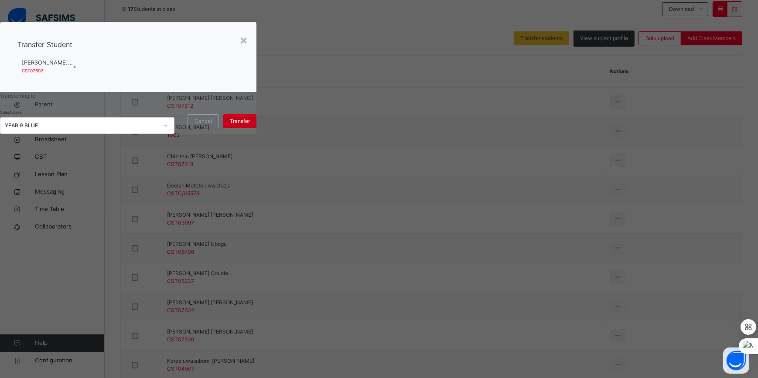
click at [250, 125] on span "Transfer" at bounding box center [240, 121] width 20 height 8
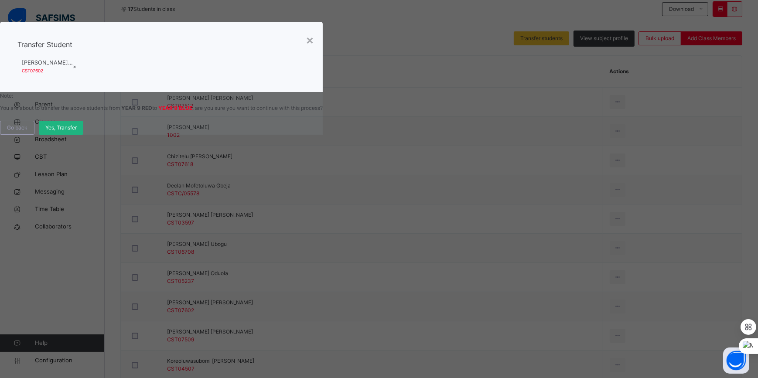
click at [77, 132] on span "Yes, Transfer" at bounding box center [60, 128] width 31 height 8
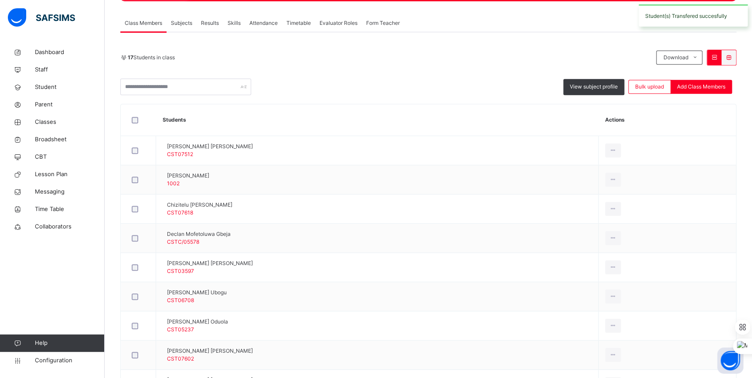
scroll to position [14, 0]
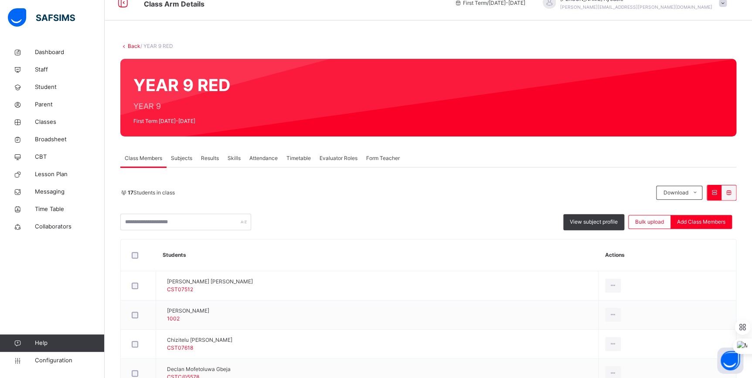
click at [133, 45] on link "Back" at bounding box center [134, 46] width 13 height 7
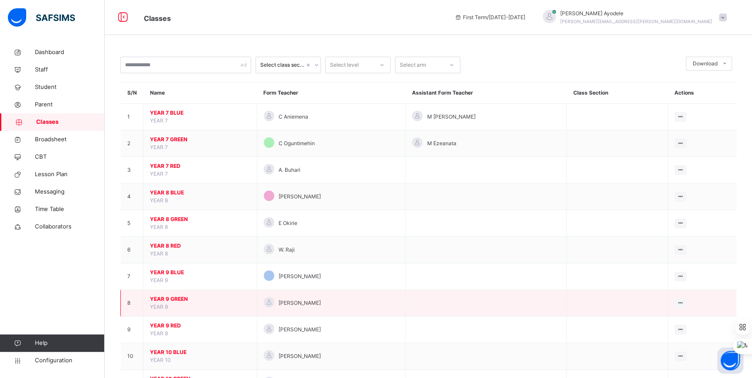
click at [160, 298] on span "YEAR 9 GREEN" at bounding box center [200, 299] width 100 height 8
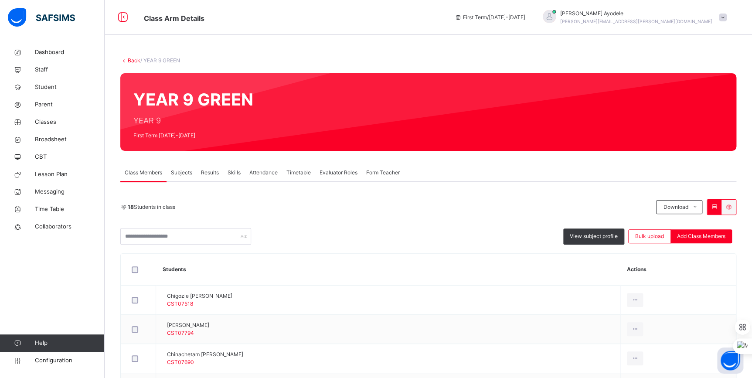
click at [132, 60] on link "Back" at bounding box center [134, 60] width 13 height 7
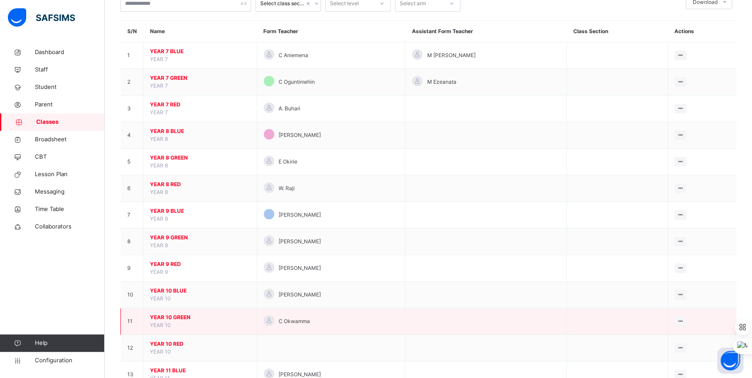
scroll to position [79, 0]
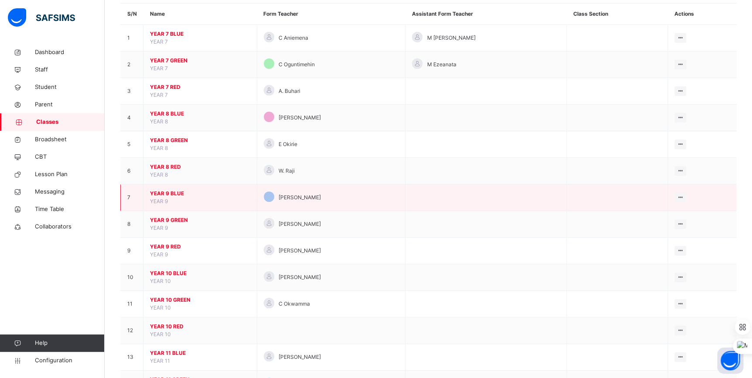
click at [164, 195] on span "YEAR 9 BLUE" at bounding box center [200, 194] width 100 height 8
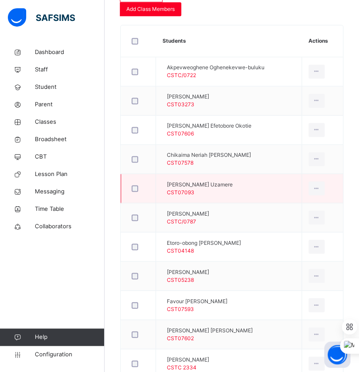
scroll to position [357, 0]
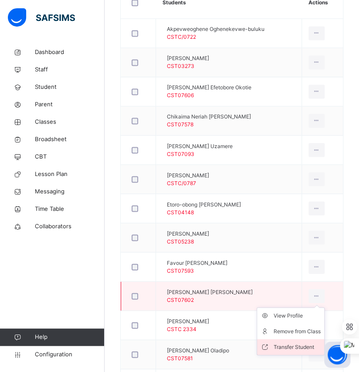
click at [302, 343] on div "Transfer Student" at bounding box center [297, 347] width 47 height 9
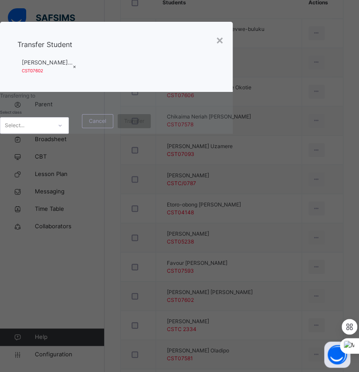
click at [63, 130] on icon at bounding box center [60, 125] width 5 height 9
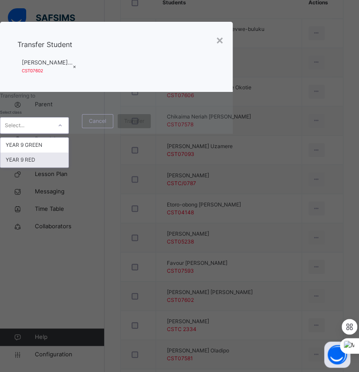
click at [68, 167] on div "YEAR 9 RED" at bounding box center [34, 160] width 68 height 15
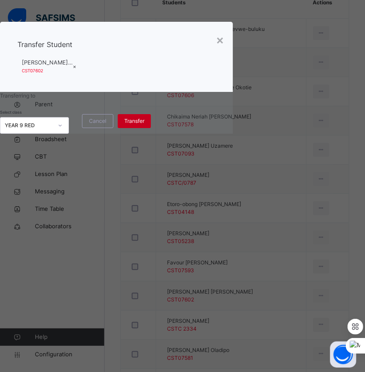
click at [151, 128] on div "Transfer" at bounding box center [134, 121] width 33 height 14
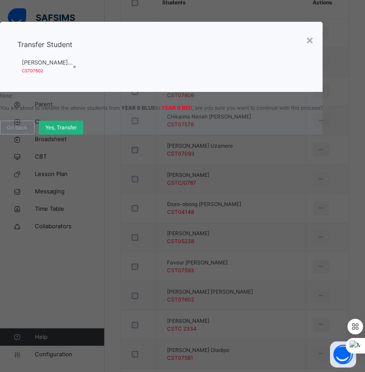
click at [77, 132] on span "Yes, Transfer" at bounding box center [60, 128] width 31 height 8
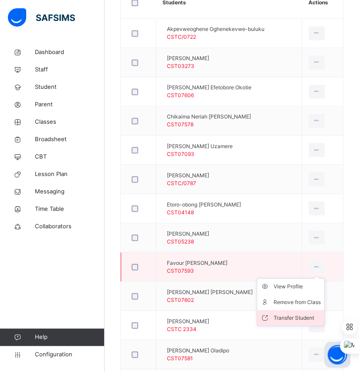
click at [293, 314] on div "Transfer Student" at bounding box center [297, 318] width 47 height 9
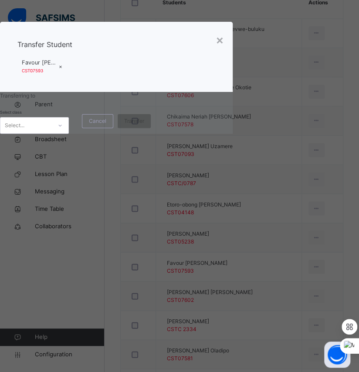
click at [68, 133] on div at bounding box center [60, 126] width 15 height 14
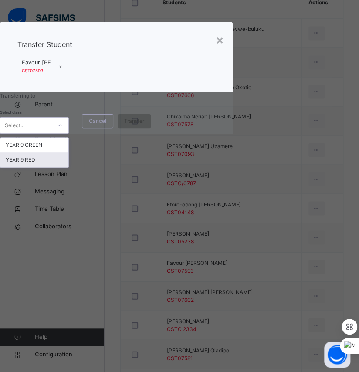
click at [68, 167] on div "YEAR 9 RED" at bounding box center [34, 160] width 68 height 15
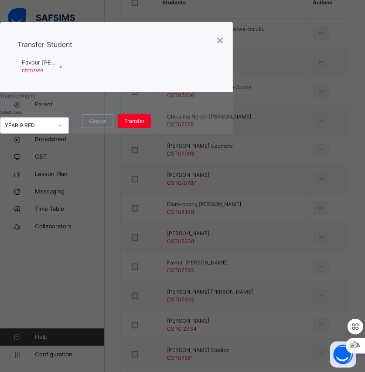
click at [63, 130] on icon at bounding box center [60, 125] width 5 height 9
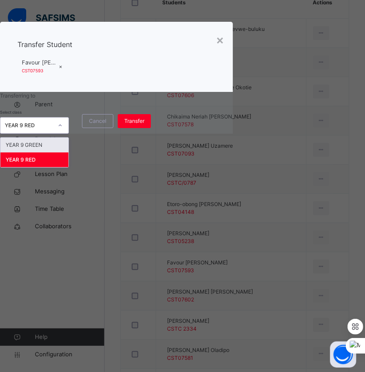
click at [68, 153] on div "YEAR 9 GREEN" at bounding box center [34, 145] width 68 height 15
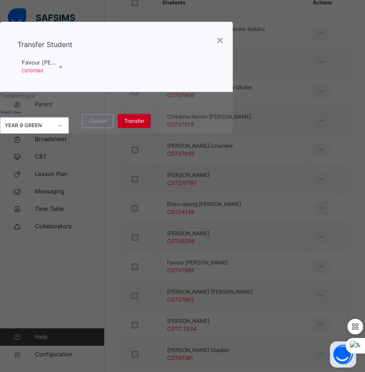
click at [144, 125] on span "Transfer" at bounding box center [134, 121] width 20 height 8
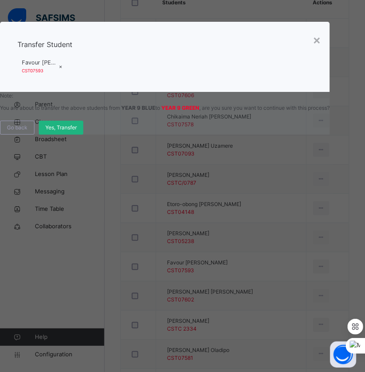
click at [77, 132] on span "Yes, Transfer" at bounding box center [60, 128] width 31 height 8
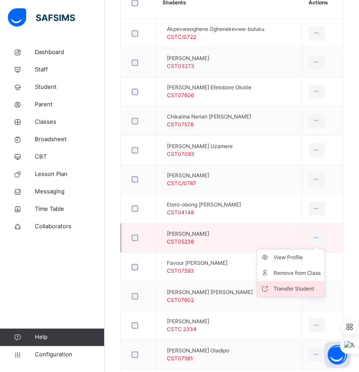
click at [313, 284] on div "Transfer Student" at bounding box center [297, 288] width 47 height 9
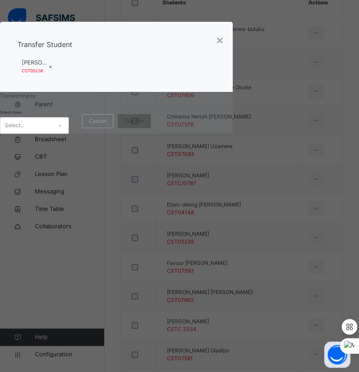
click at [68, 133] on div at bounding box center [60, 126] width 17 height 16
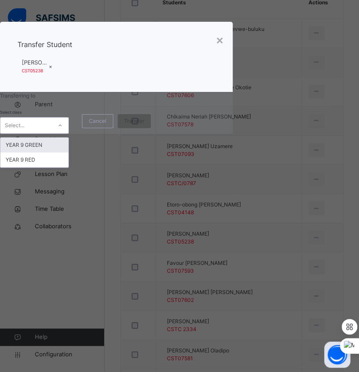
click at [68, 153] on div "YEAR 9 GREEN" at bounding box center [34, 145] width 68 height 15
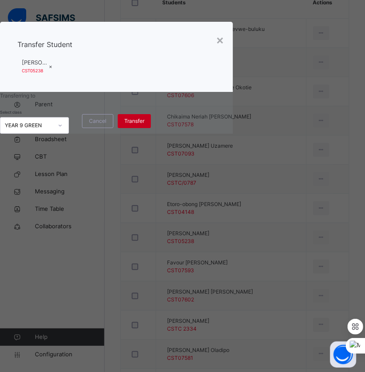
click at [144, 125] on span "Transfer" at bounding box center [134, 121] width 20 height 8
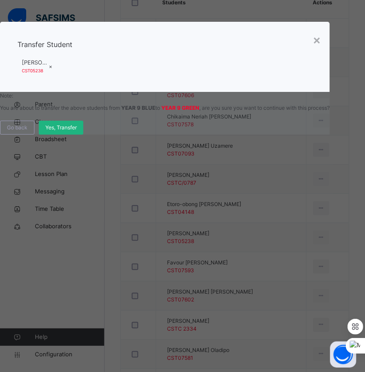
click at [77, 132] on span "Yes, Transfer" at bounding box center [60, 128] width 31 height 8
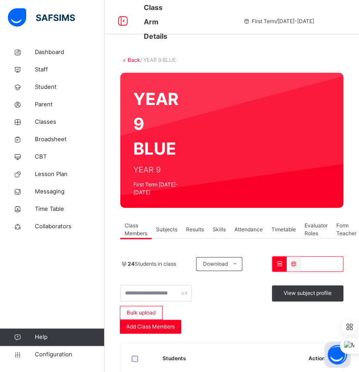
scroll to position [0, 0]
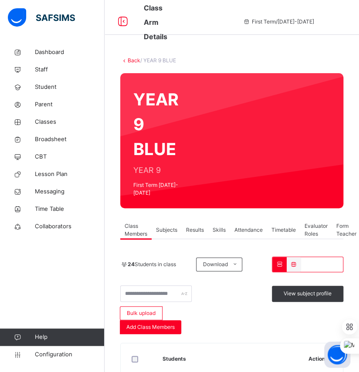
click at [132, 59] on link "Back" at bounding box center [134, 60] width 13 height 7
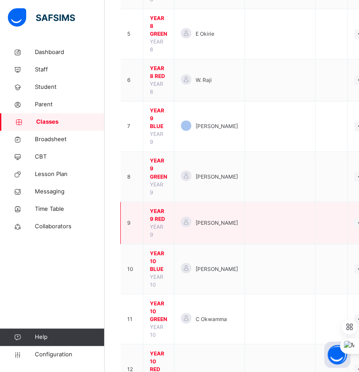
scroll to position [317, 0]
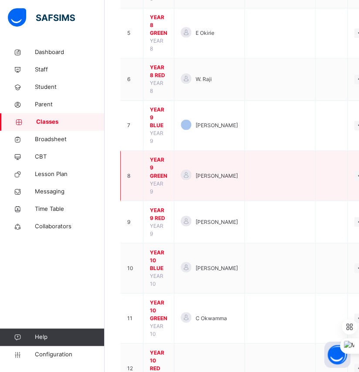
click at [157, 173] on span "YEAR 9 GREEN" at bounding box center [158, 168] width 17 height 24
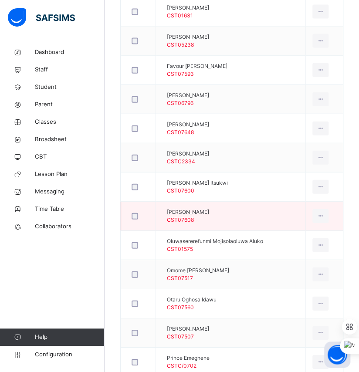
scroll to position [555, 0]
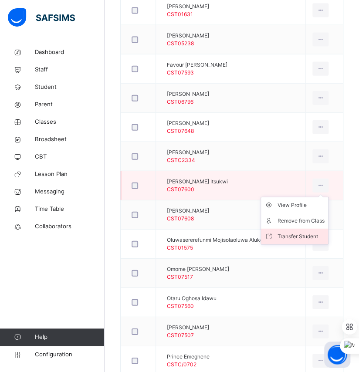
click at [302, 229] on li "Transfer Student" at bounding box center [294, 237] width 67 height 16
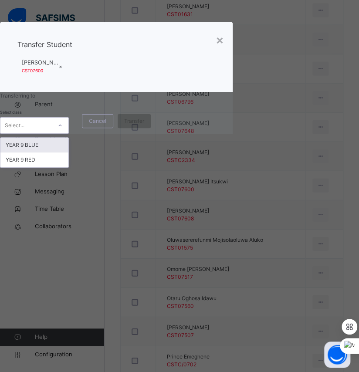
drag, startPoint x: 140, startPoint y: 240, endPoint x: 134, endPoint y: 256, distance: 17.5
click at [68, 133] on div at bounding box center [60, 126] width 15 height 14
click at [68, 153] on div "YEAR 9 BLUE" at bounding box center [34, 145] width 68 height 15
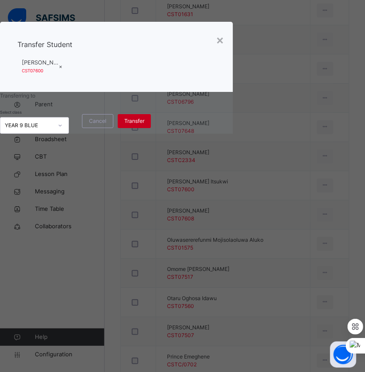
click at [144, 125] on span "Transfer" at bounding box center [134, 121] width 20 height 8
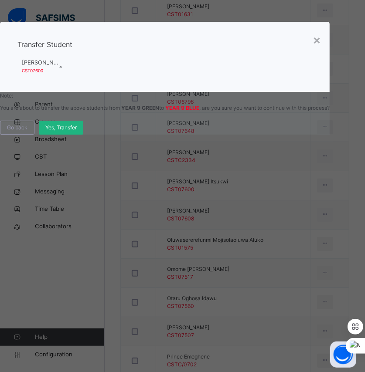
click at [77, 132] on span "Yes, Transfer" at bounding box center [60, 128] width 31 height 8
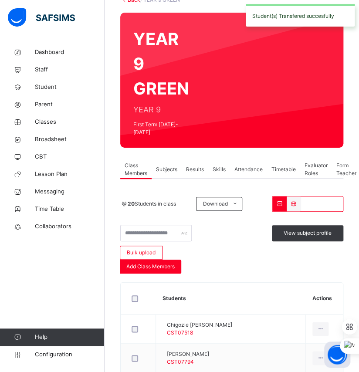
scroll to position [39, 0]
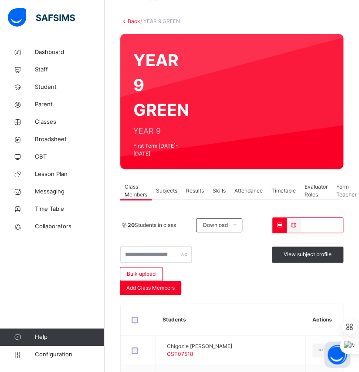
click at [130, 22] on link "Back" at bounding box center [134, 21] width 13 height 7
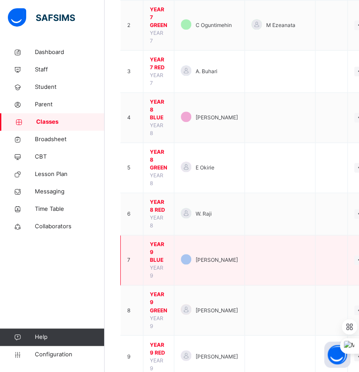
scroll to position [198, 0]
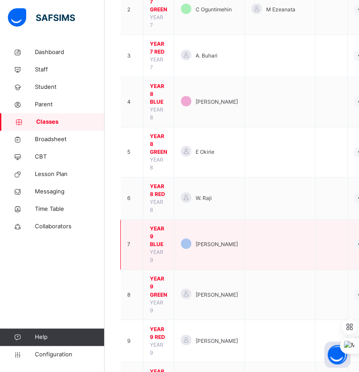
click at [157, 240] on span "YEAR 9 BLUE" at bounding box center [158, 237] width 17 height 24
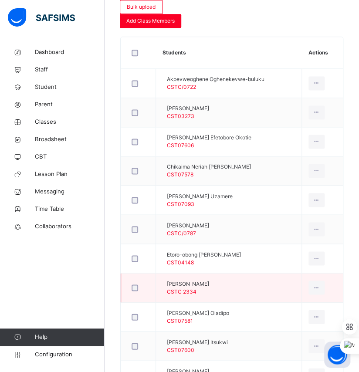
scroll to position [357, 0]
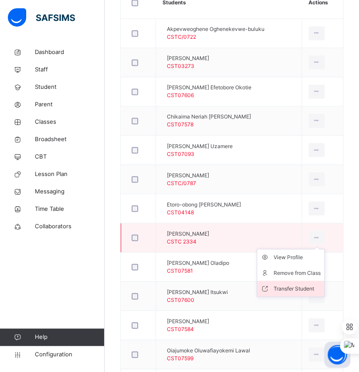
click at [300, 284] on div "Transfer Student" at bounding box center [297, 288] width 47 height 9
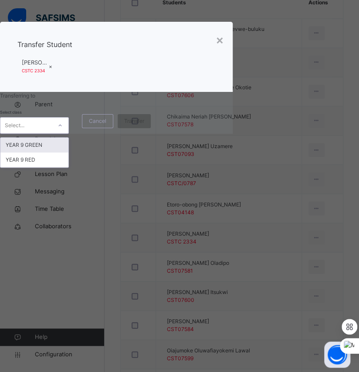
click at [69, 134] on div "Select..." at bounding box center [34, 125] width 69 height 17
drag, startPoint x: 130, startPoint y: 286, endPoint x: 133, endPoint y: 280, distance: 7.0
click at [68, 167] on div "YEAR 9 RED" at bounding box center [34, 160] width 68 height 15
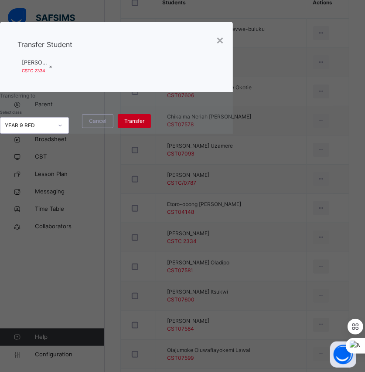
click at [151, 128] on div "Transfer" at bounding box center [134, 121] width 33 height 14
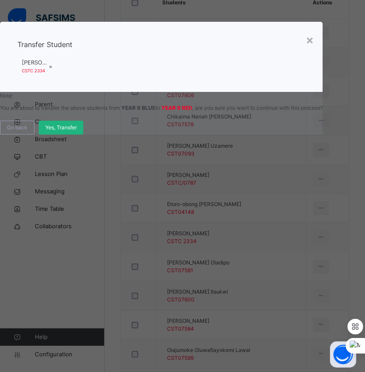
click at [77, 132] on span "Yes, Transfer" at bounding box center [60, 128] width 31 height 8
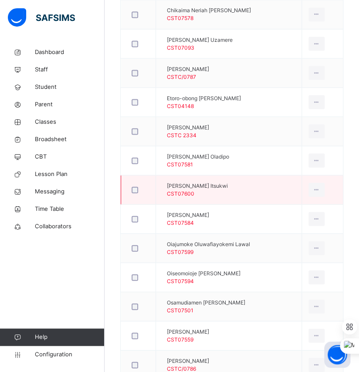
scroll to position [475, 0]
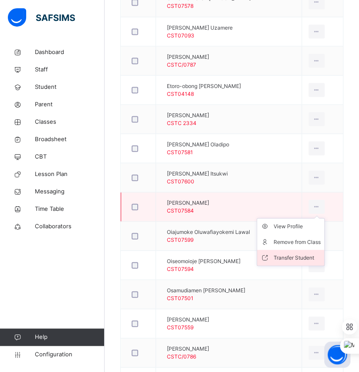
click at [308, 253] on div "Transfer Student" at bounding box center [297, 257] width 47 height 9
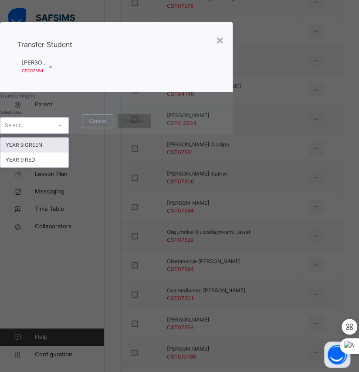
click at [63, 130] on icon at bounding box center [60, 125] width 5 height 9
click at [68, 153] on div "YEAR 9 GREEN" at bounding box center [34, 145] width 68 height 15
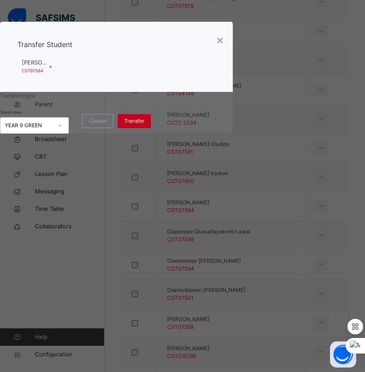
click at [144, 125] on span "Transfer" at bounding box center [134, 121] width 20 height 8
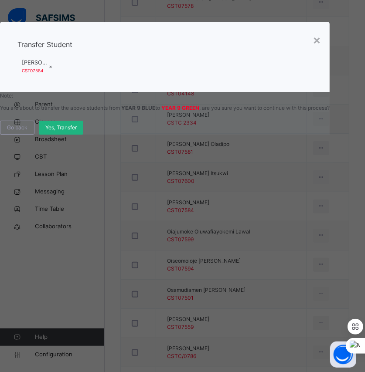
click at [77, 132] on span "Yes, Transfer" at bounding box center [60, 128] width 31 height 8
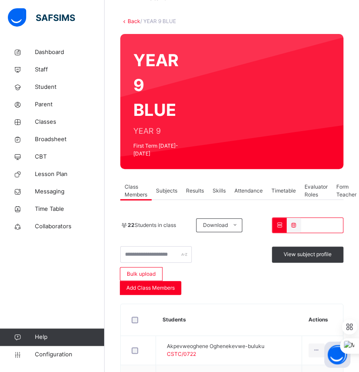
scroll to position [0, 0]
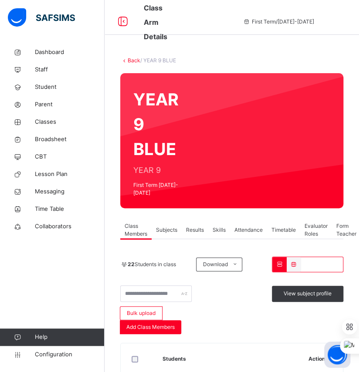
click at [134, 60] on link "Back" at bounding box center [134, 60] width 13 height 7
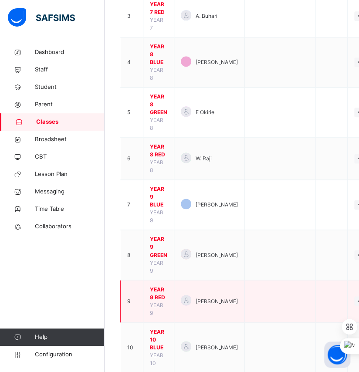
scroll to position [317, 0]
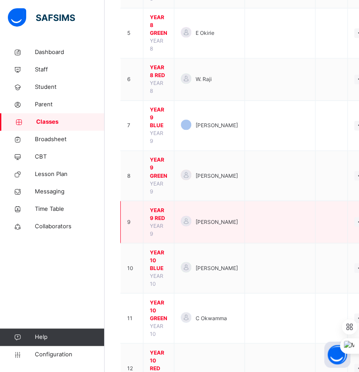
click at [160, 216] on span "YEAR 9 RED" at bounding box center [158, 214] width 17 height 16
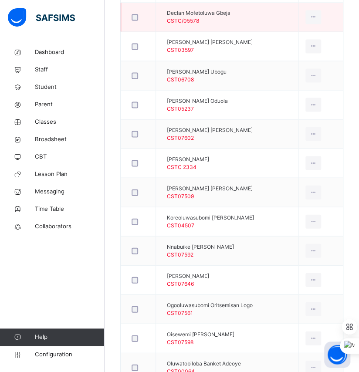
scroll to position [436, 0]
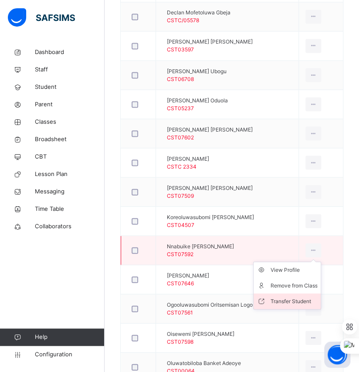
click at [304, 297] on div "Transfer Student" at bounding box center [293, 301] width 47 height 9
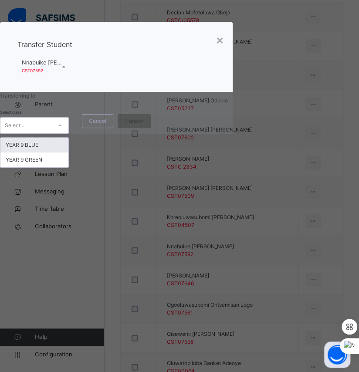
click at [63, 130] on icon at bounding box center [60, 125] width 5 height 9
drag, startPoint x: 133, startPoint y: 264, endPoint x: 142, endPoint y: 264, distance: 8.3
click at [68, 153] on div "YEAR 9 BLUE" at bounding box center [34, 145] width 68 height 15
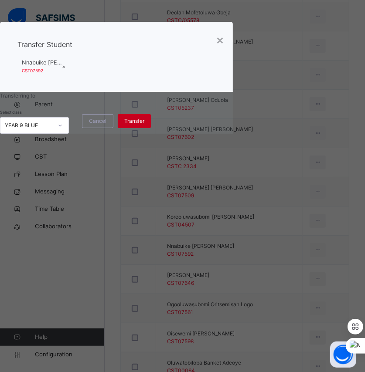
click at [144, 125] on span "Transfer" at bounding box center [134, 121] width 20 height 8
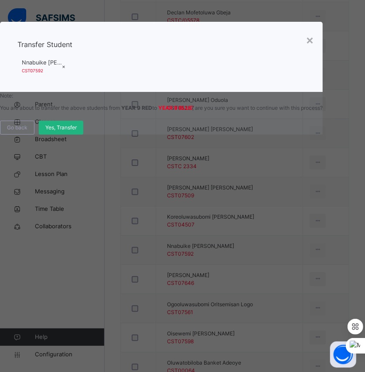
click at [77, 132] on span "Yes, Transfer" at bounding box center [60, 128] width 31 height 8
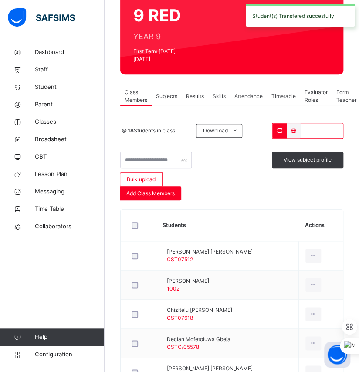
scroll to position [0, 0]
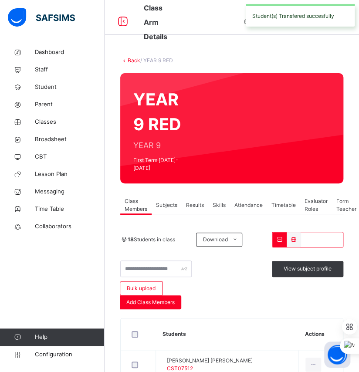
click at [132, 58] on link "Back" at bounding box center [134, 60] width 13 height 7
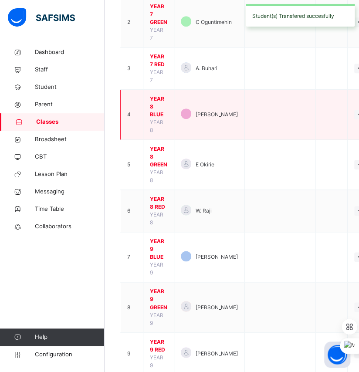
scroll to position [198, 0]
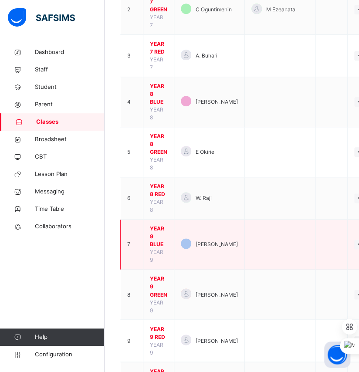
click at [159, 244] on span "YEAR 9 BLUE" at bounding box center [158, 237] width 17 height 24
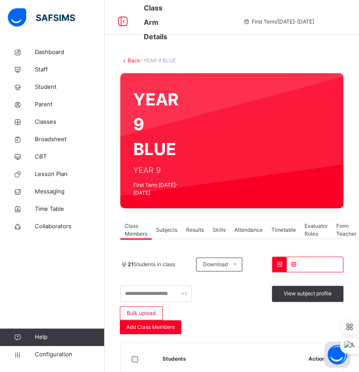
click at [133, 61] on link "Back" at bounding box center [134, 60] width 13 height 7
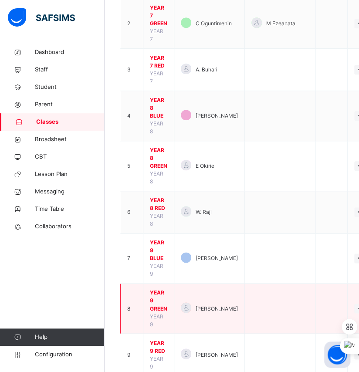
scroll to position [198, 0]
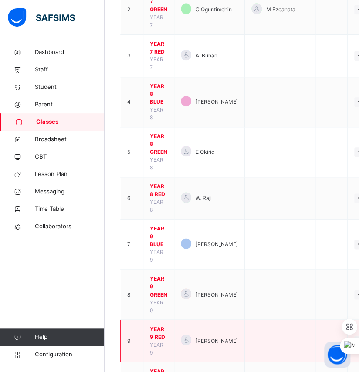
click at [154, 331] on span "YEAR 9 RED" at bounding box center [158, 333] width 17 height 16
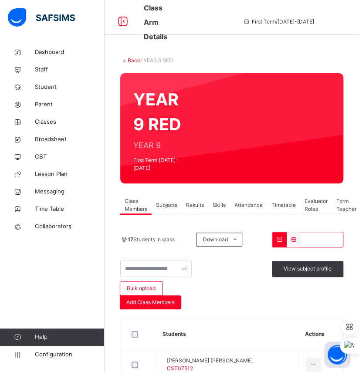
click at [133, 61] on link "Back" at bounding box center [134, 60] width 13 height 7
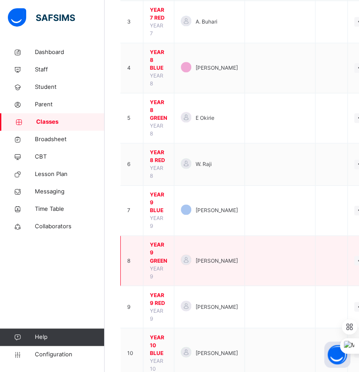
scroll to position [238, 0]
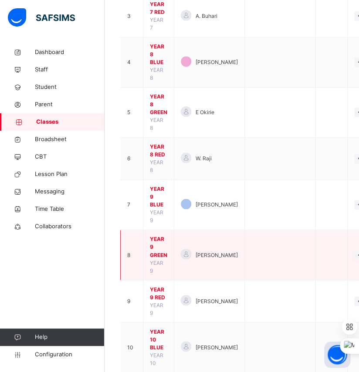
click at [162, 252] on span "YEAR 9 GREEN" at bounding box center [158, 248] width 17 height 24
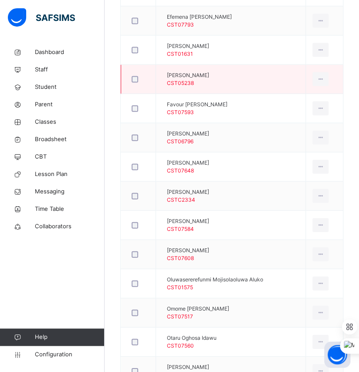
scroll to position [555, 0]
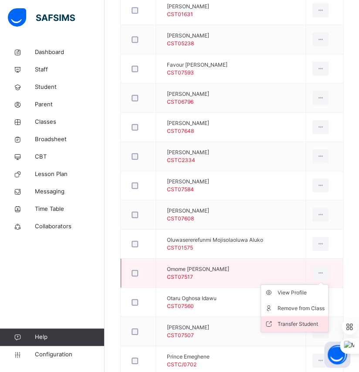
click at [304, 320] on div "Transfer Student" at bounding box center [301, 324] width 47 height 9
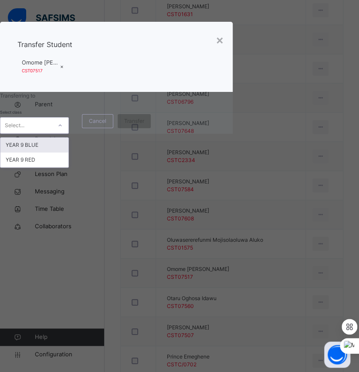
click at [63, 130] on icon at bounding box center [60, 125] width 5 height 9
click at [68, 153] on div "YEAR 9 BLUE" at bounding box center [34, 145] width 68 height 15
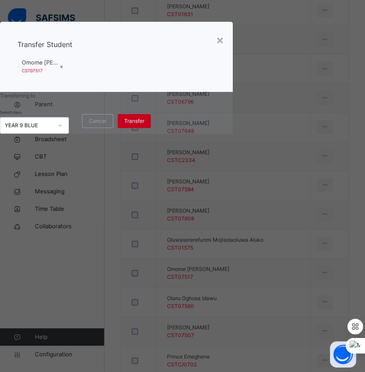
click at [144, 125] on span "Transfer" at bounding box center [134, 121] width 20 height 8
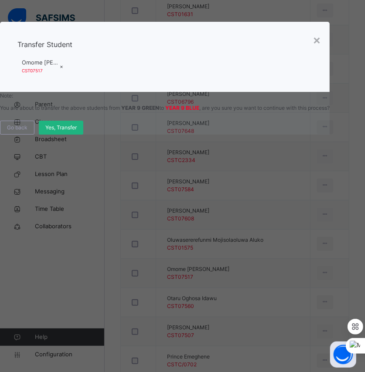
click at [77, 132] on span "Yes, Transfer" at bounding box center [60, 128] width 31 height 8
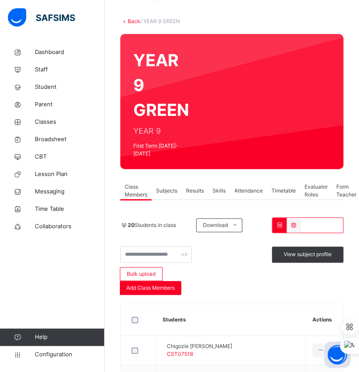
scroll to position [0, 0]
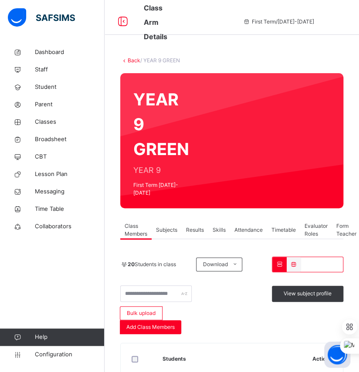
click at [130, 61] on link "Back" at bounding box center [134, 60] width 13 height 7
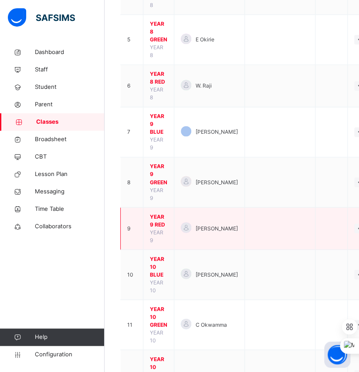
scroll to position [396, 0]
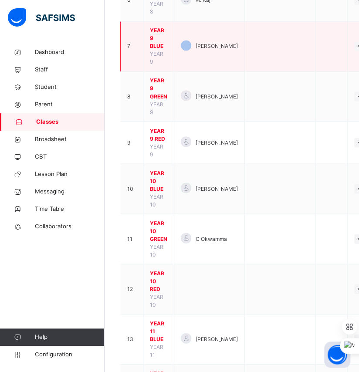
click at [156, 46] on span "YEAR 9 BLUE" at bounding box center [158, 39] width 17 height 24
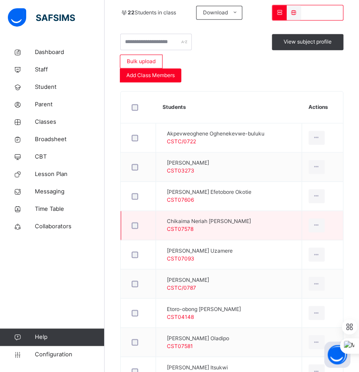
scroll to position [436, 0]
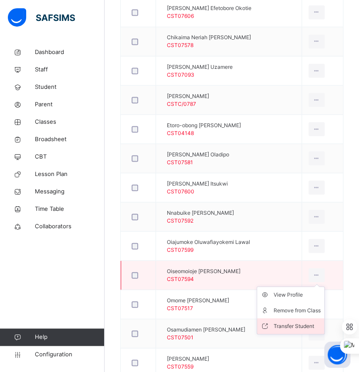
click at [306, 322] on div "Transfer Student" at bounding box center [297, 326] width 47 height 9
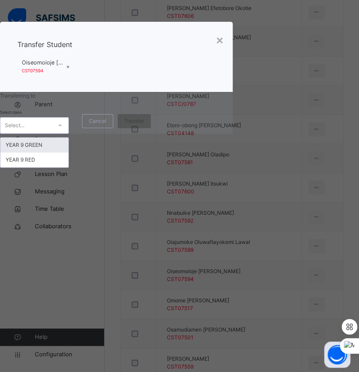
click at [68, 133] on div at bounding box center [60, 126] width 15 height 14
click at [68, 167] on div "YEAR 9 RED" at bounding box center [34, 160] width 68 height 15
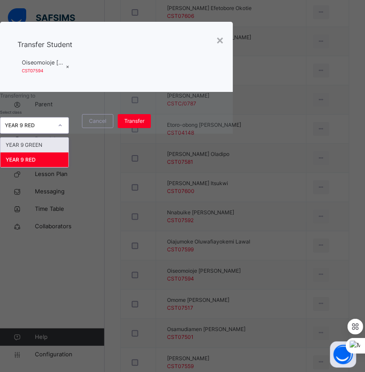
click at [68, 133] on div at bounding box center [60, 126] width 15 height 14
click at [68, 153] on div "YEAR 9 GREEN" at bounding box center [34, 145] width 68 height 15
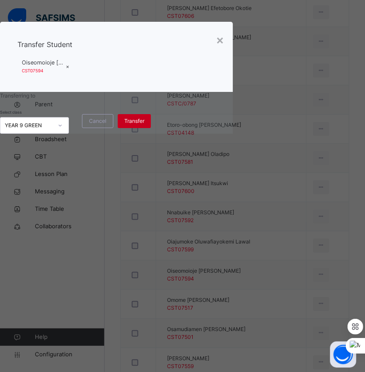
click at [151, 128] on div "Transfer" at bounding box center [134, 121] width 33 height 14
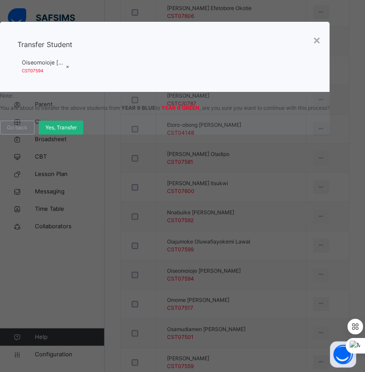
click at [77, 132] on span "Yes, Transfer" at bounding box center [60, 128] width 31 height 8
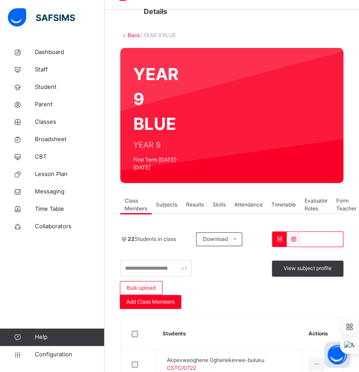
scroll to position [0, 0]
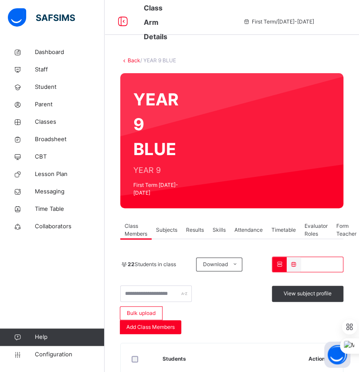
click at [133, 61] on link "Back" at bounding box center [134, 60] width 13 height 7
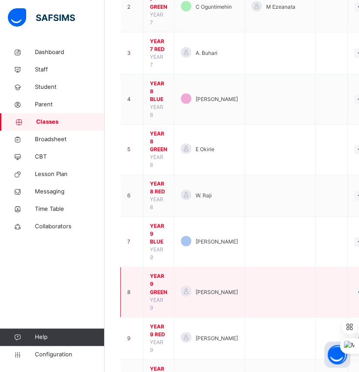
scroll to position [238, 0]
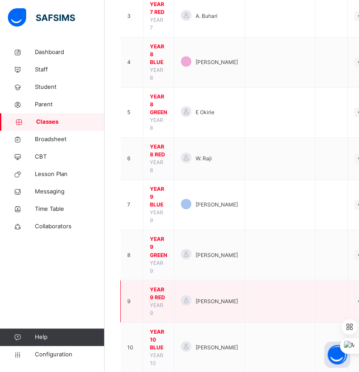
click at [157, 289] on span "YEAR 9 RED" at bounding box center [158, 294] width 17 height 16
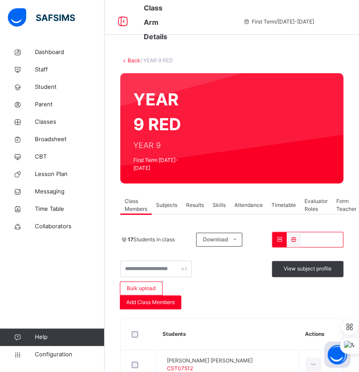
click at [133, 61] on link "Back" at bounding box center [134, 60] width 13 height 7
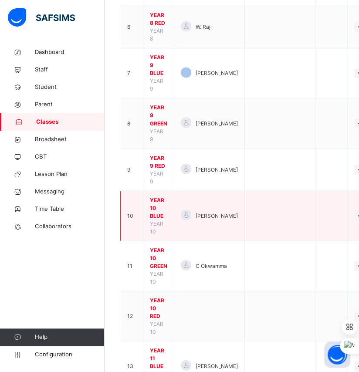
scroll to position [324, 0]
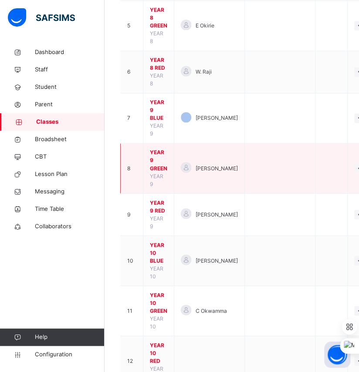
click at [160, 166] on span "YEAR 9 GREEN" at bounding box center [158, 161] width 17 height 24
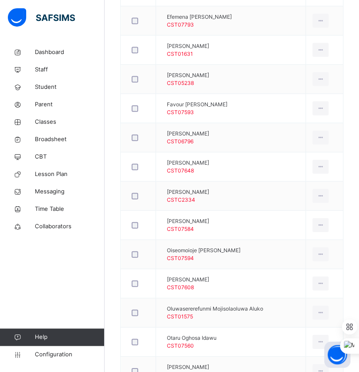
scroll to position [626, 0]
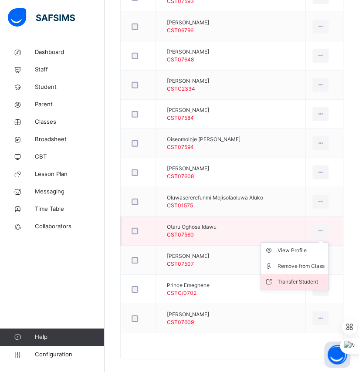
click at [306, 278] on div "Transfer Student" at bounding box center [301, 282] width 47 height 9
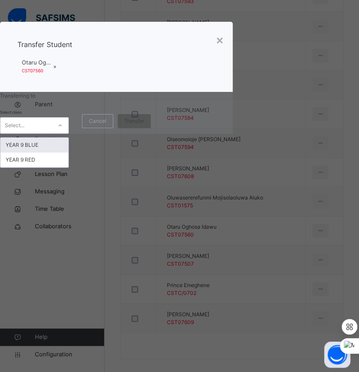
click at [24, 134] on div "Select..." at bounding box center [15, 125] width 20 height 17
click at [68, 153] on div "YEAR 9 BLUE" at bounding box center [34, 145] width 68 height 15
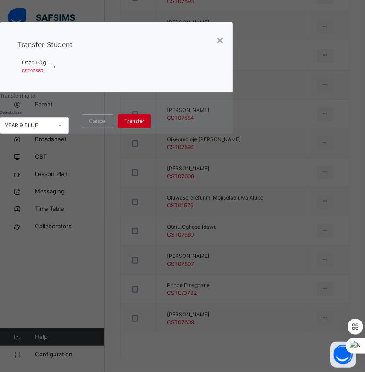
click at [151, 128] on div "Transfer" at bounding box center [134, 121] width 33 height 14
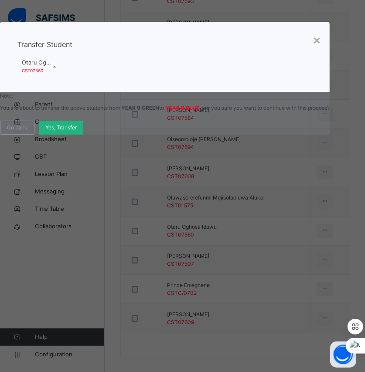
click at [77, 132] on span "Yes, Transfer" at bounding box center [60, 128] width 31 height 8
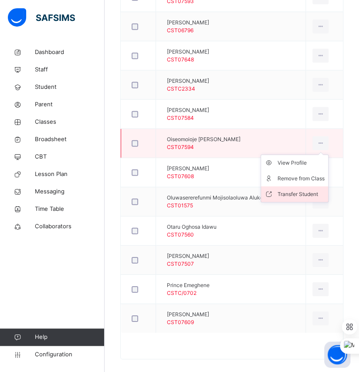
click at [300, 190] on div "Transfer Student" at bounding box center [301, 194] width 47 height 9
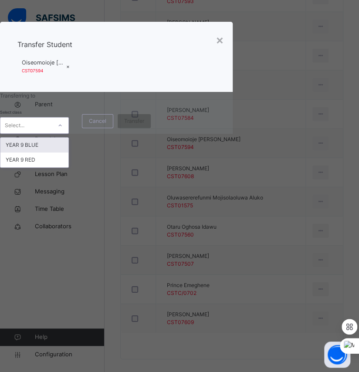
click at [24, 134] on div "Select..." at bounding box center [15, 125] width 20 height 17
click at [68, 153] on div "YEAR 9 BLUE" at bounding box center [34, 145] width 68 height 15
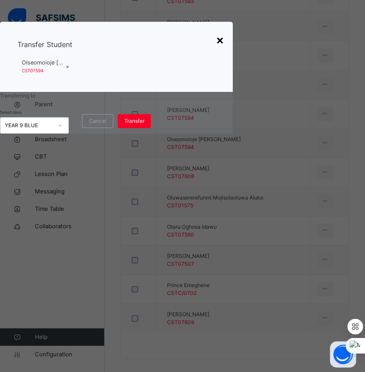
click at [224, 49] on div "×" at bounding box center [220, 40] width 8 height 18
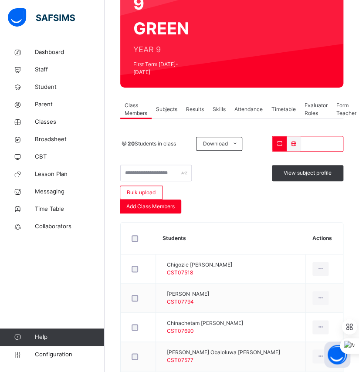
scroll to position [0, 0]
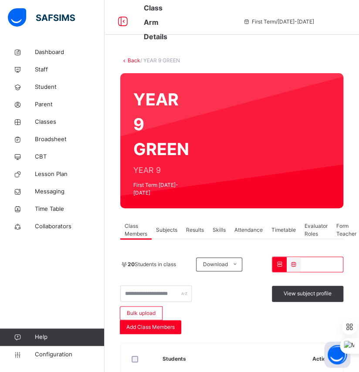
click at [129, 61] on link "Back" at bounding box center [134, 60] width 13 height 7
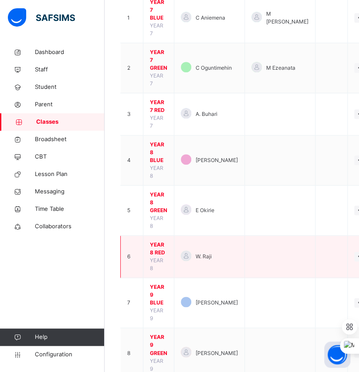
scroll to position [158, 0]
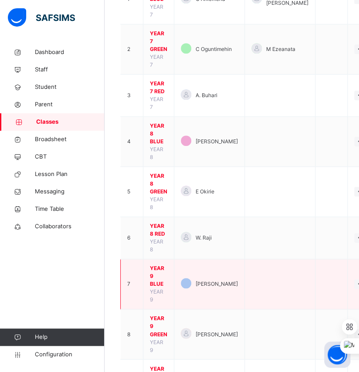
click at [161, 276] on span "YEAR 9 BLUE" at bounding box center [158, 277] width 17 height 24
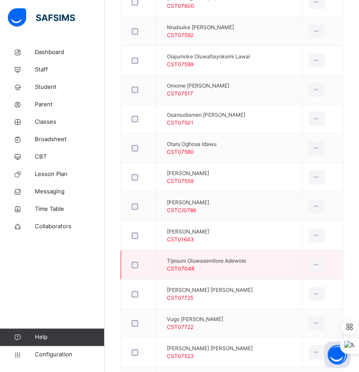
scroll to position [674, 0]
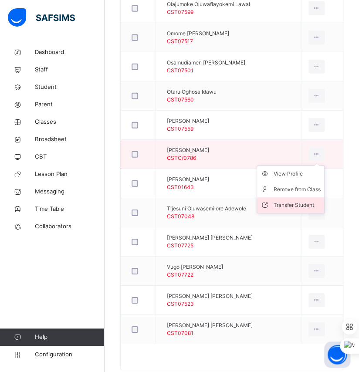
click at [310, 201] on div "Transfer Student" at bounding box center [297, 205] width 47 height 9
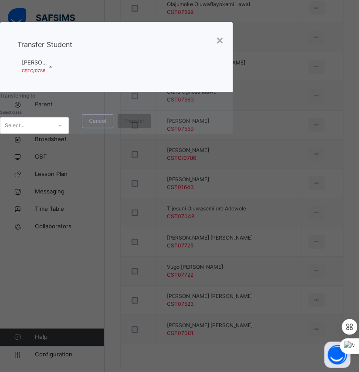
click at [68, 133] on div at bounding box center [60, 126] width 17 height 16
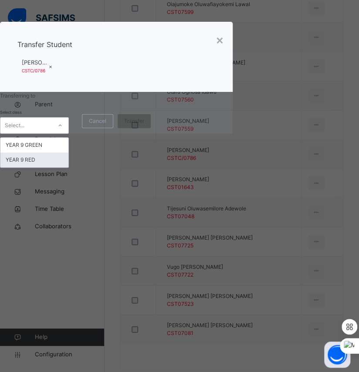
click at [68, 167] on div "YEAR 9 RED" at bounding box center [34, 160] width 68 height 15
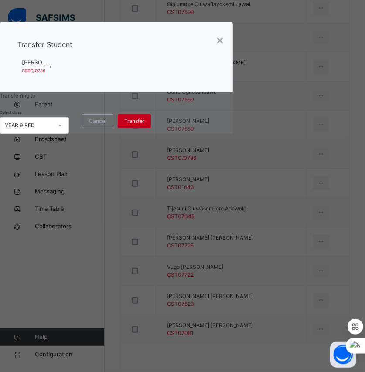
click at [144, 125] on span "Transfer" at bounding box center [134, 121] width 20 height 8
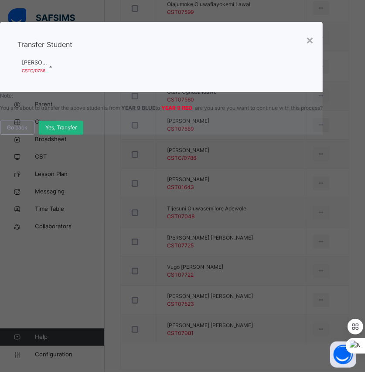
click at [77, 132] on span "Yes, Transfer" at bounding box center [60, 128] width 31 height 8
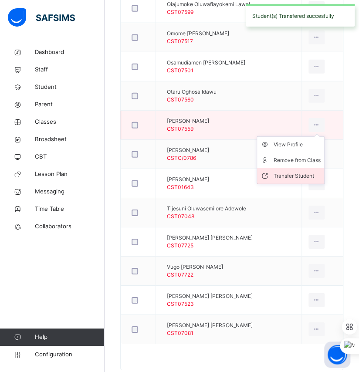
click at [310, 172] on div "Transfer Student" at bounding box center [297, 176] width 47 height 9
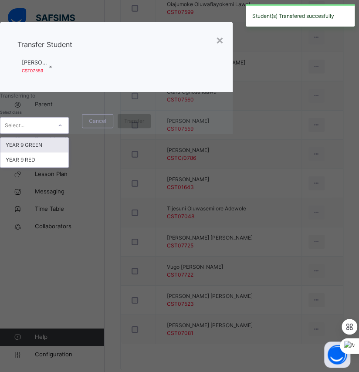
click at [68, 133] on div at bounding box center [60, 126] width 15 height 14
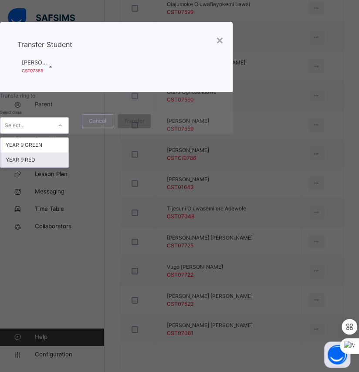
click at [68, 167] on div "YEAR 9 RED" at bounding box center [34, 160] width 68 height 15
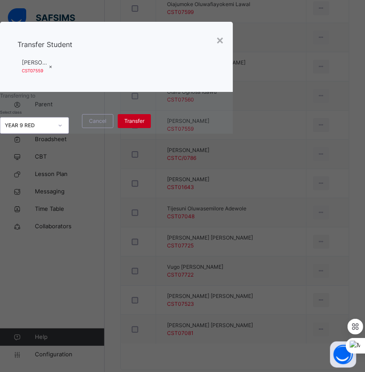
click at [144, 125] on span "Transfer" at bounding box center [134, 121] width 20 height 8
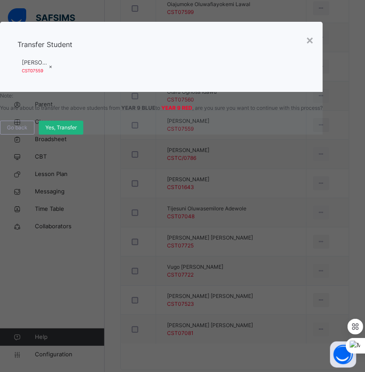
click at [77, 132] on span "Yes, Transfer" at bounding box center [60, 128] width 31 height 8
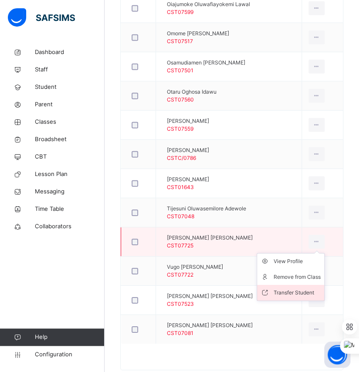
click at [303, 289] on div "Transfer Student" at bounding box center [297, 293] width 47 height 9
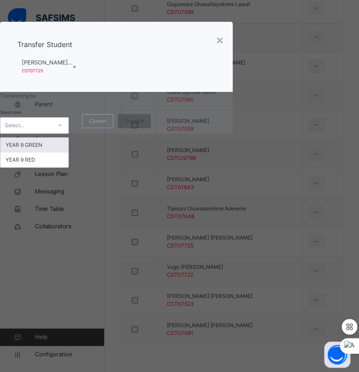
click at [69, 134] on div "Select..." at bounding box center [34, 125] width 69 height 17
click at [68, 167] on div "YEAR 9 RED" at bounding box center [34, 160] width 68 height 15
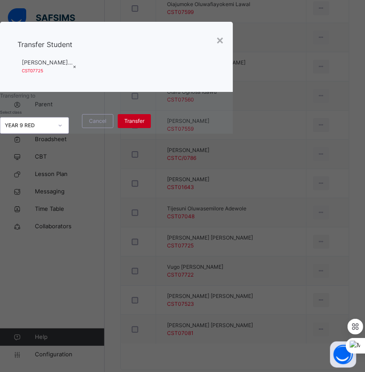
click at [144, 125] on span "Transfer" at bounding box center [134, 121] width 20 height 8
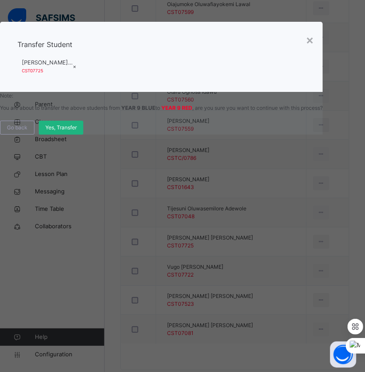
click at [77, 132] on span "Yes, Transfer" at bounding box center [60, 128] width 31 height 8
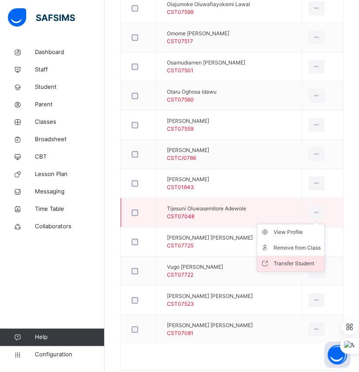
click at [311, 259] on div "Transfer Student" at bounding box center [297, 263] width 47 height 9
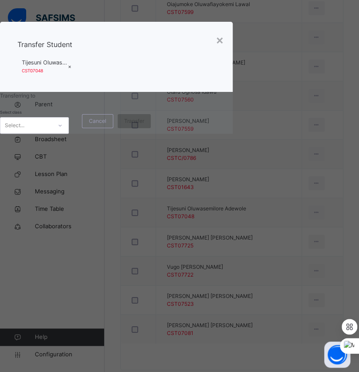
click at [68, 133] on div at bounding box center [60, 126] width 15 height 14
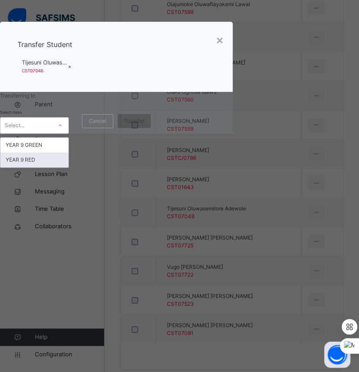
click at [68, 167] on div "YEAR 9 RED" at bounding box center [34, 160] width 68 height 15
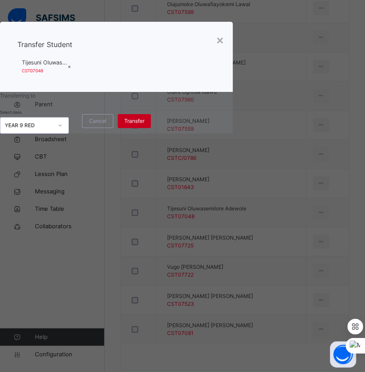
click at [151, 128] on div "Transfer" at bounding box center [134, 121] width 33 height 14
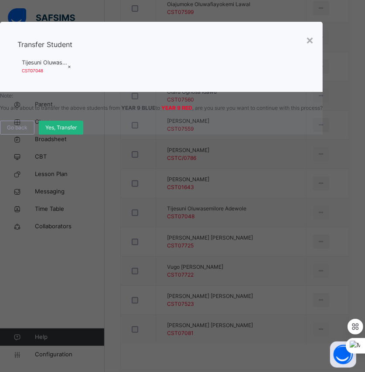
click at [77, 132] on span "Yes, Transfer" at bounding box center [60, 128] width 31 height 8
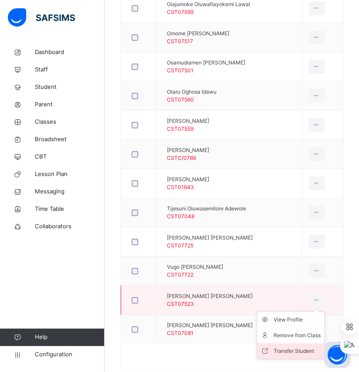
click at [305, 347] on div "Transfer Student" at bounding box center [297, 351] width 47 height 9
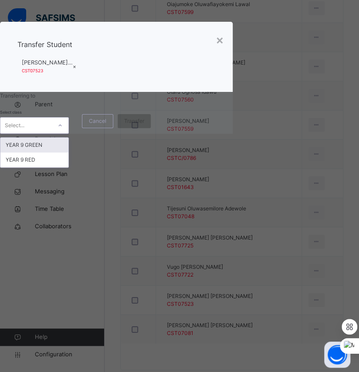
click at [63, 130] on icon at bounding box center [60, 125] width 5 height 9
click at [68, 167] on div "YEAR 9 RED" at bounding box center [34, 160] width 68 height 15
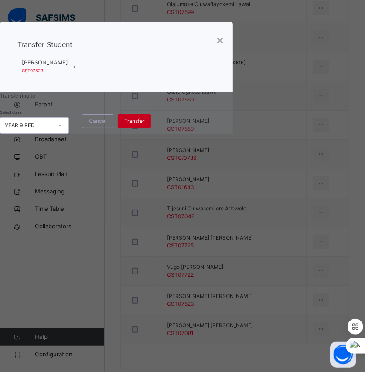
click at [144, 125] on span "Transfer" at bounding box center [134, 121] width 20 height 8
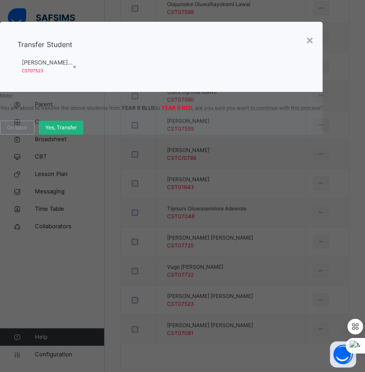
click at [77, 132] on span "Yes, Transfer" at bounding box center [60, 128] width 31 height 8
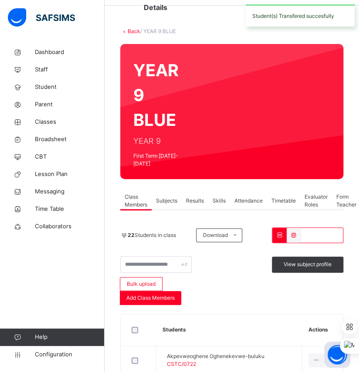
scroll to position [0, 0]
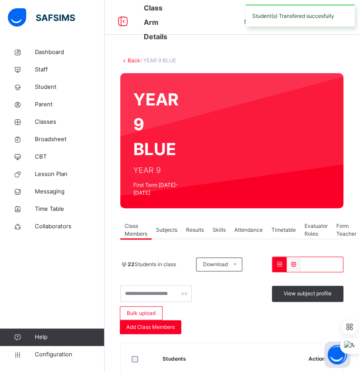
click at [130, 60] on link "Back" at bounding box center [134, 60] width 13 height 7
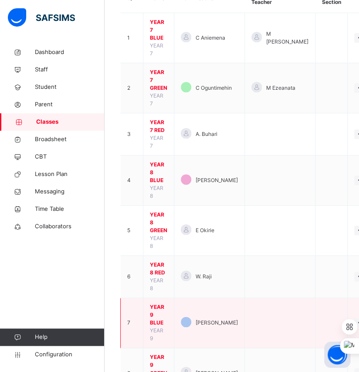
scroll to position [198, 0]
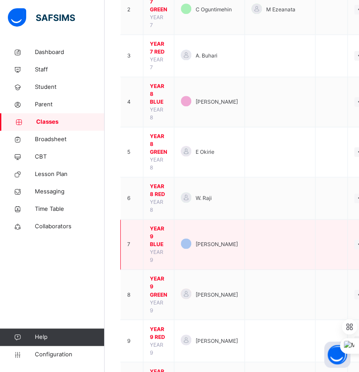
click at [154, 242] on span "YEAR 9 BLUE" at bounding box center [158, 237] width 17 height 24
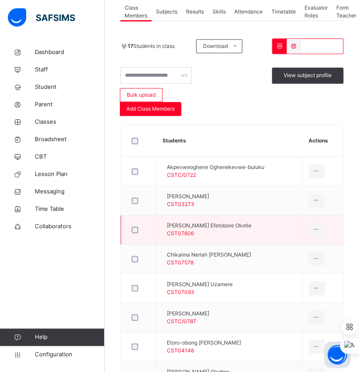
scroll to position [238, 0]
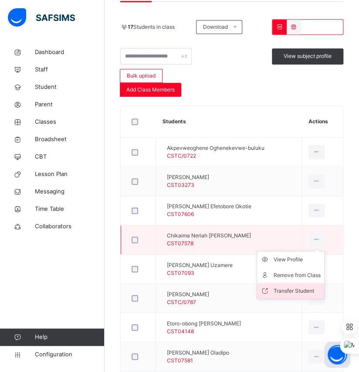
click at [307, 287] on div "Transfer Student" at bounding box center [297, 291] width 47 height 9
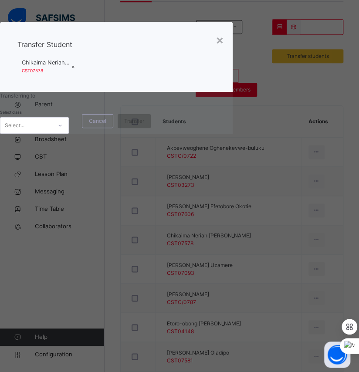
click at [68, 133] on div at bounding box center [60, 126] width 15 height 14
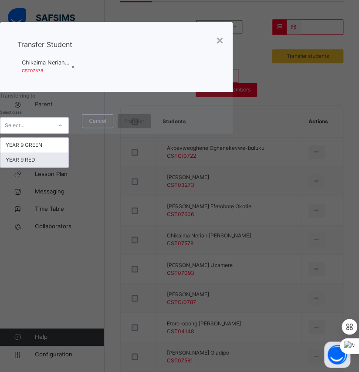
click at [68, 167] on div "YEAR 9 RED" at bounding box center [34, 160] width 68 height 15
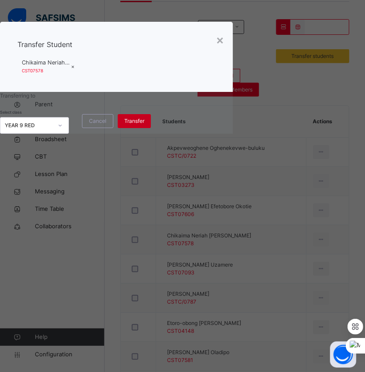
click at [151, 128] on div "Transfer" at bounding box center [134, 121] width 33 height 14
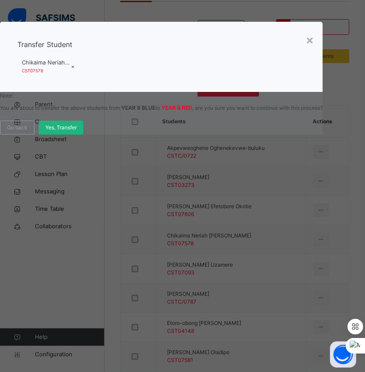
click at [83, 135] on div "Yes, Transfer" at bounding box center [61, 128] width 44 height 14
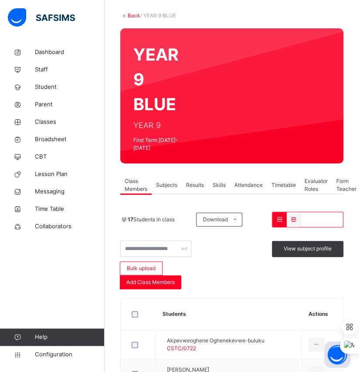
scroll to position [0, 0]
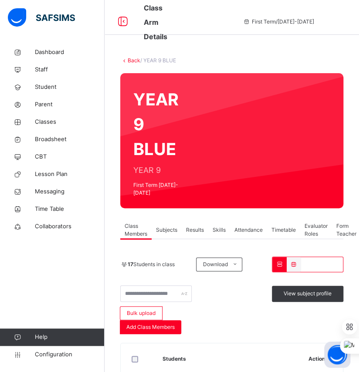
click at [129, 60] on link "Back" at bounding box center [134, 60] width 13 height 7
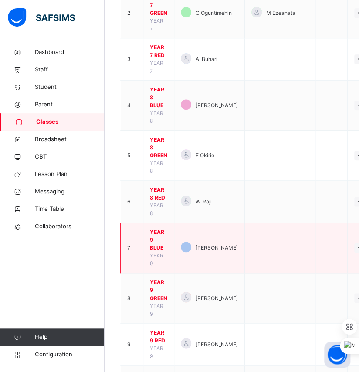
scroll to position [198, 0]
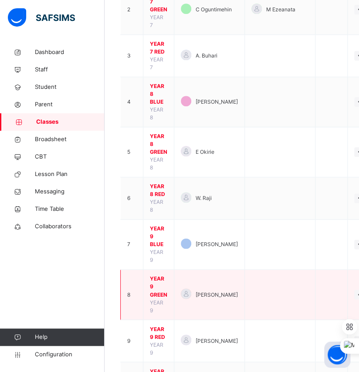
click at [158, 289] on span "YEAR 9 GREEN" at bounding box center [158, 287] width 17 height 24
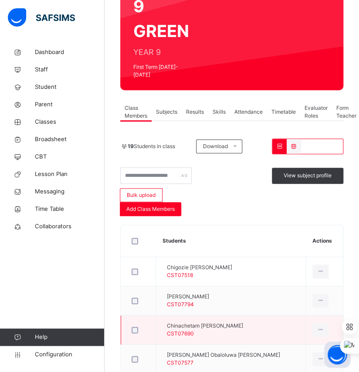
scroll to position [158, 0]
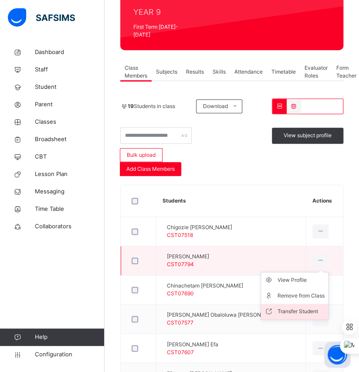
click at [308, 307] on div "Transfer Student" at bounding box center [301, 311] width 47 height 9
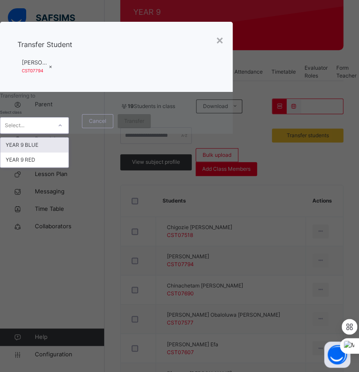
click at [24, 134] on div "Select..." at bounding box center [15, 125] width 20 height 17
click at [68, 153] on div "YEAR 9 BLUE" at bounding box center [34, 145] width 68 height 15
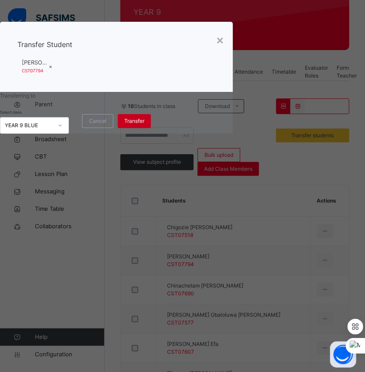
click at [151, 128] on div "Transfer" at bounding box center [134, 121] width 33 height 14
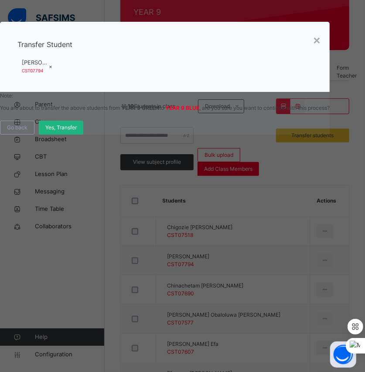
click at [77, 132] on span "Yes, Transfer" at bounding box center [60, 128] width 31 height 8
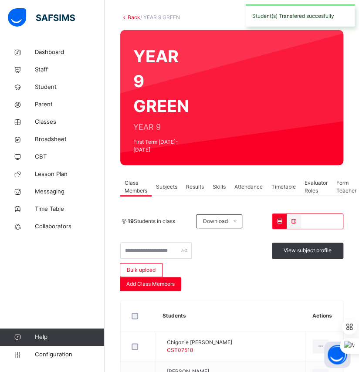
scroll to position [39, 0]
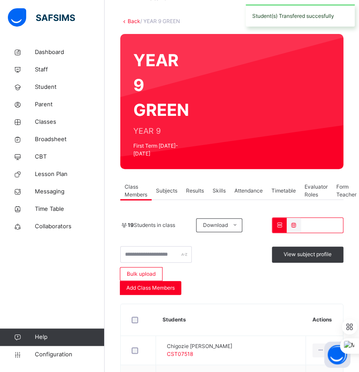
click at [134, 23] on link "Back" at bounding box center [134, 21] width 13 height 7
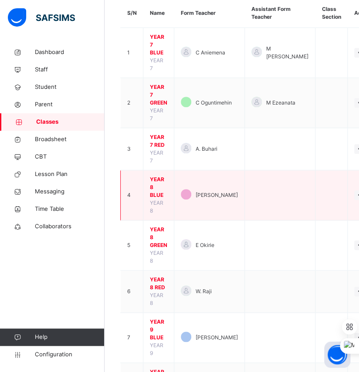
scroll to position [119, 0]
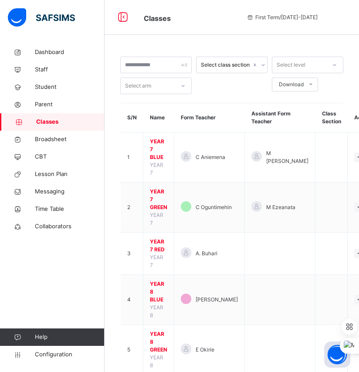
scroll to position [119, 0]
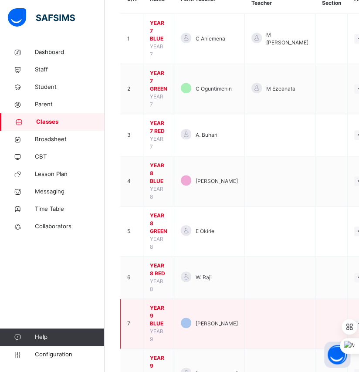
click at [160, 312] on span "YEAR 9 BLUE" at bounding box center [158, 316] width 17 height 24
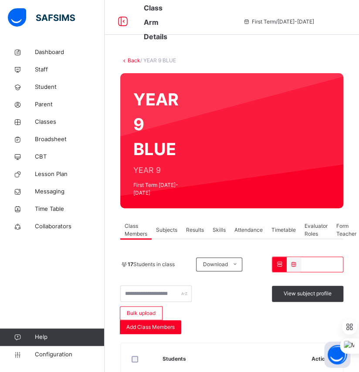
click at [134, 60] on link "Back" at bounding box center [134, 60] width 13 height 7
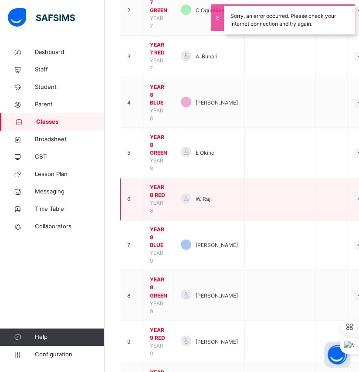
scroll to position [198, 0]
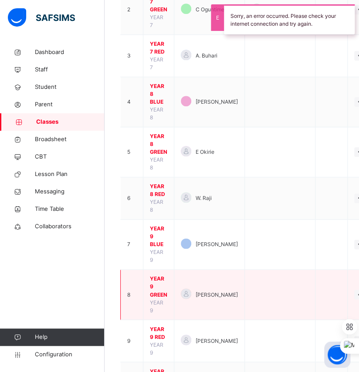
click at [161, 281] on span "YEAR 9 GREEN" at bounding box center [158, 287] width 17 height 24
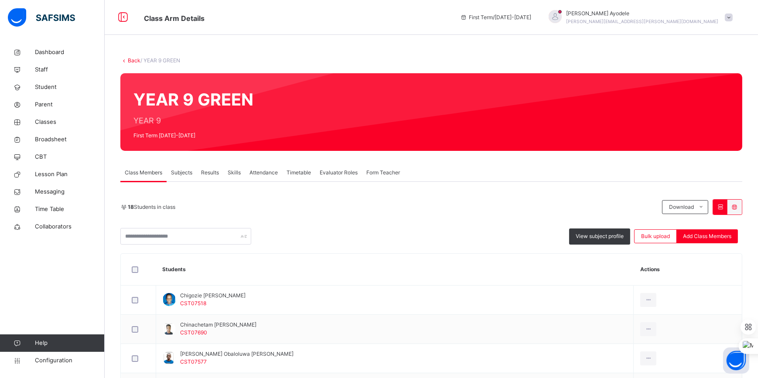
click at [135, 61] on link "Back" at bounding box center [134, 60] width 13 height 7
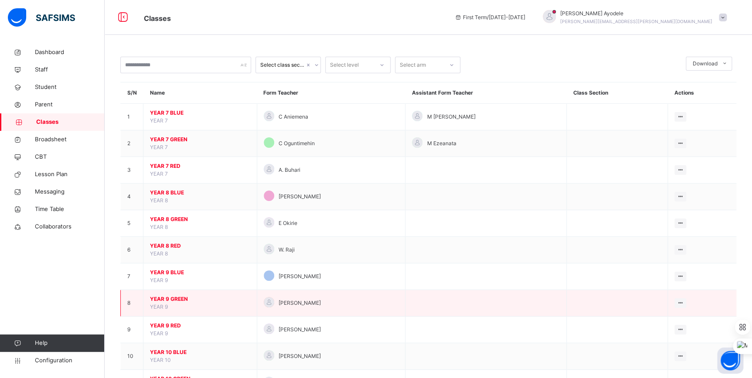
click at [173, 301] on span "YEAR 9 GREEN" at bounding box center [200, 299] width 100 height 8
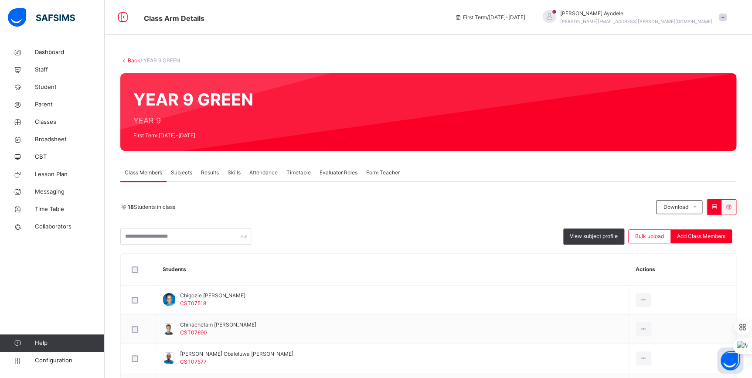
click at [132, 61] on link "Back" at bounding box center [134, 60] width 13 height 7
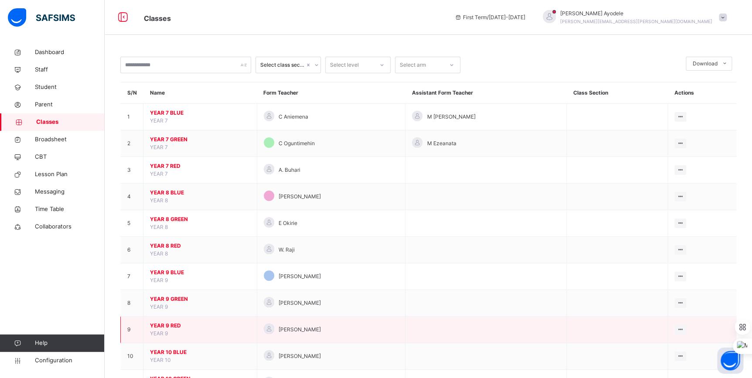
click at [173, 323] on span "YEAR 9 RED" at bounding box center [200, 326] width 100 height 8
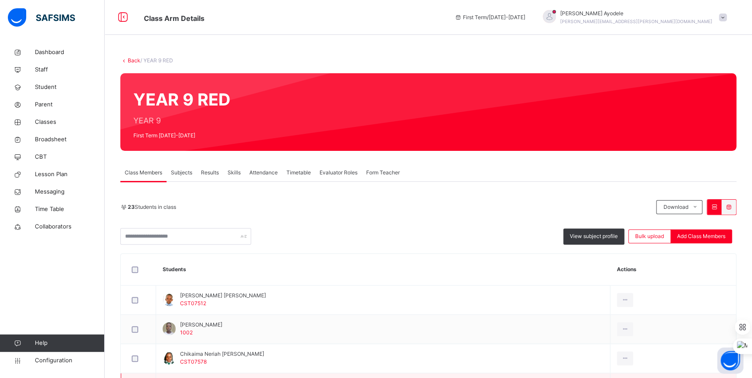
scroll to position [119, 0]
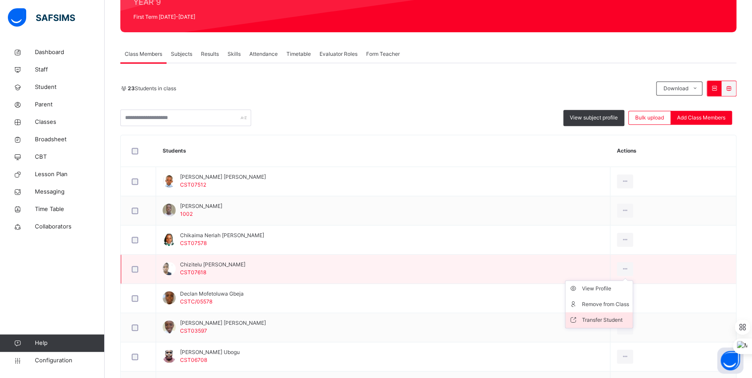
click at [359, 320] on div "Transfer Student" at bounding box center [605, 320] width 47 height 9
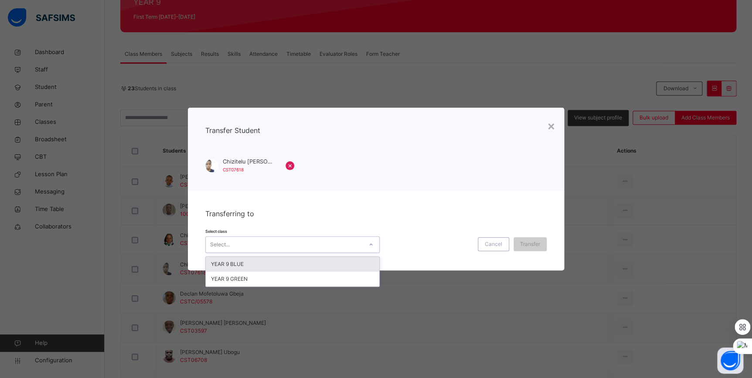
click at [294, 249] on div "Select..." at bounding box center [284, 245] width 157 height 14
click at [275, 268] on div "YEAR 9 BLUE" at bounding box center [293, 264] width 174 height 15
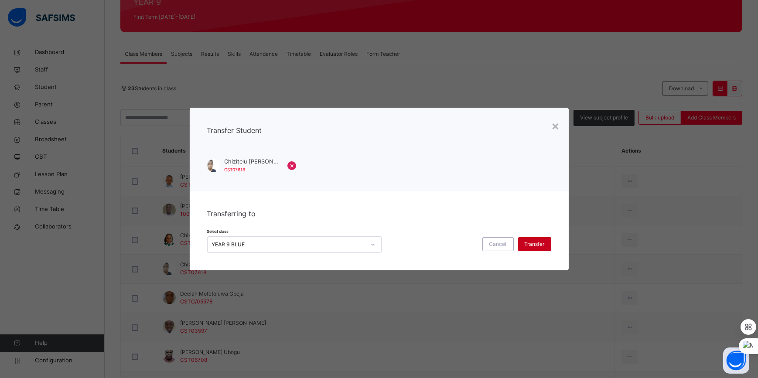
click at [359, 242] on span "Transfer" at bounding box center [535, 244] width 20 height 8
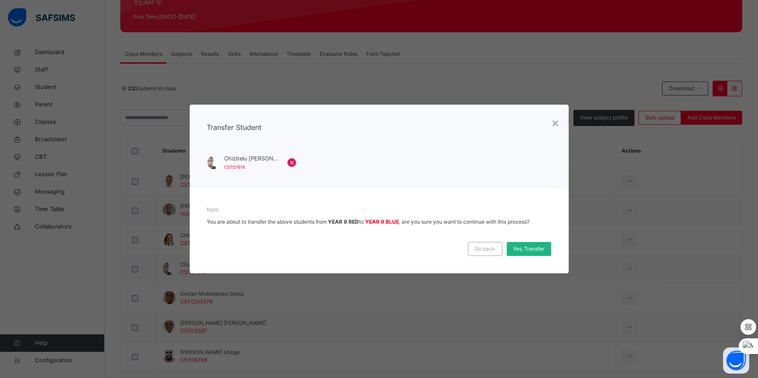
click at [359, 250] on span "Yes, Transfer" at bounding box center [528, 249] width 31 height 8
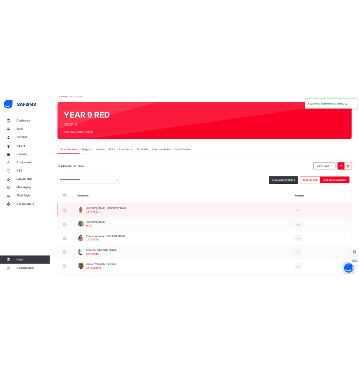
scroll to position [0, 0]
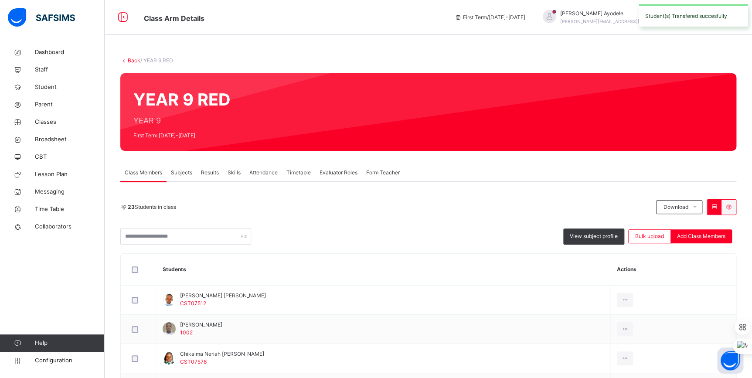
click at [131, 59] on link "Back" at bounding box center [134, 60] width 13 height 7
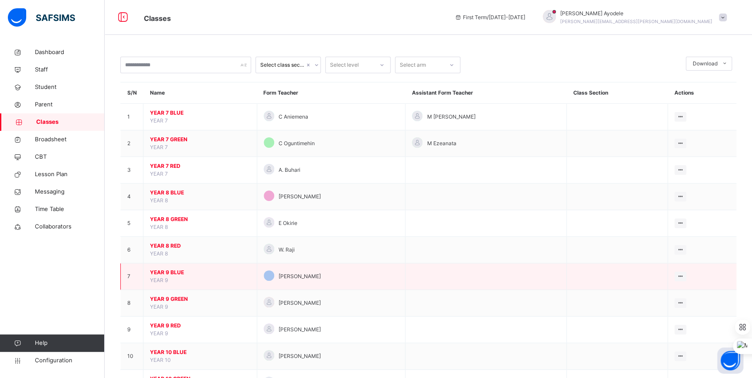
click at [175, 272] on span "YEAR 9 BLUE" at bounding box center [200, 273] width 100 height 8
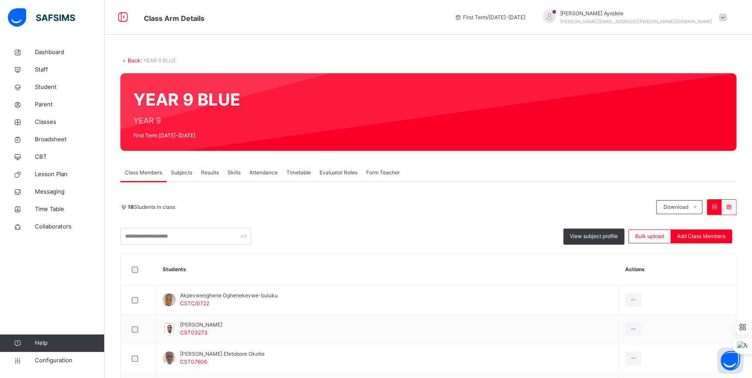
click at [138, 60] on link "Back" at bounding box center [134, 60] width 13 height 7
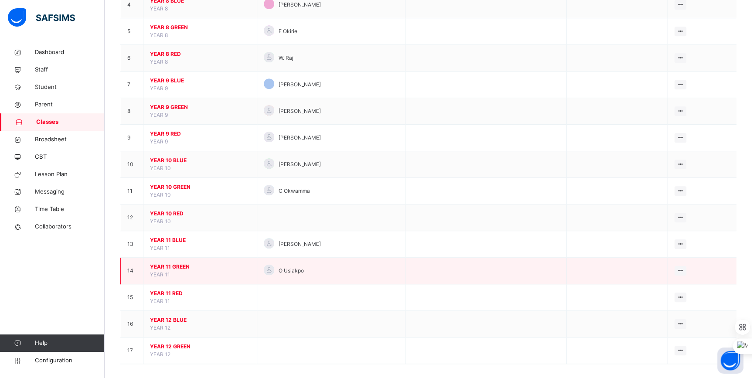
scroll to position [198, 0]
